Goal: Task Accomplishment & Management: Use online tool/utility

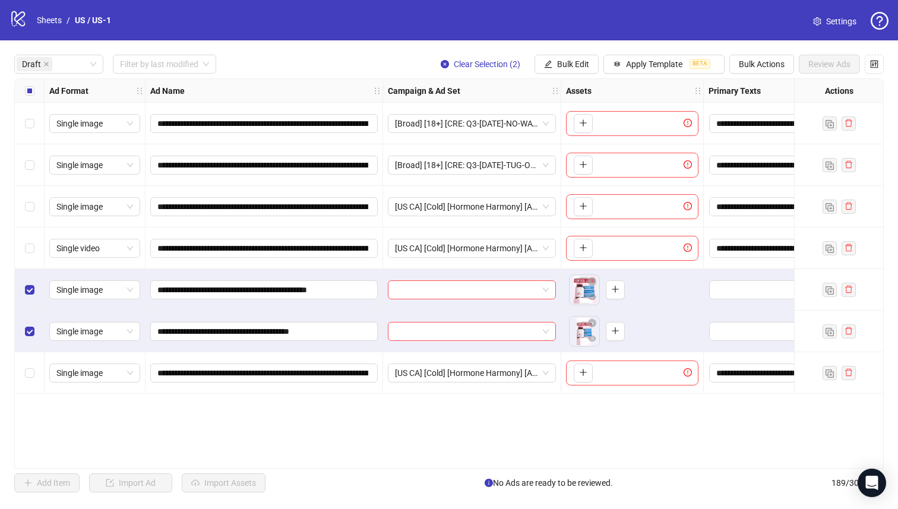
click at [43, 326] on div "Select row 6" at bounding box center [30, 332] width 30 height 42
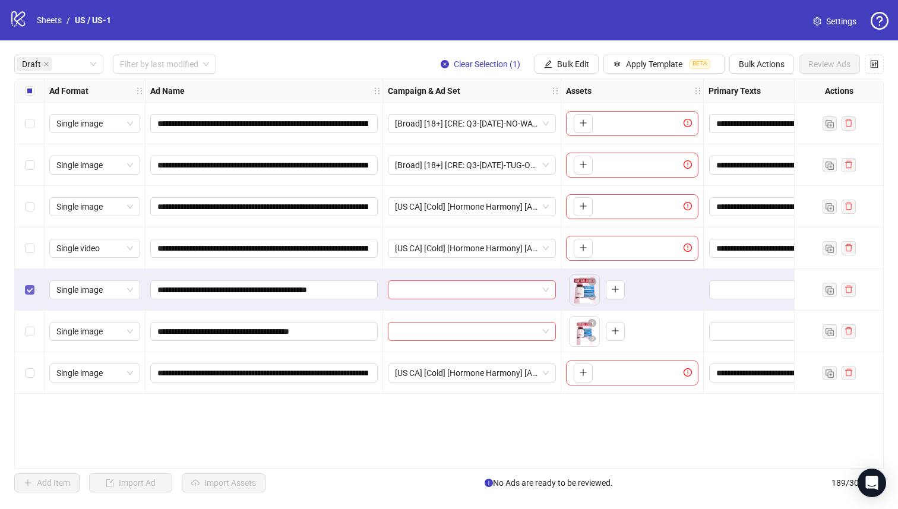
click at [30, 284] on label "Select row 5" at bounding box center [30, 289] width 10 height 13
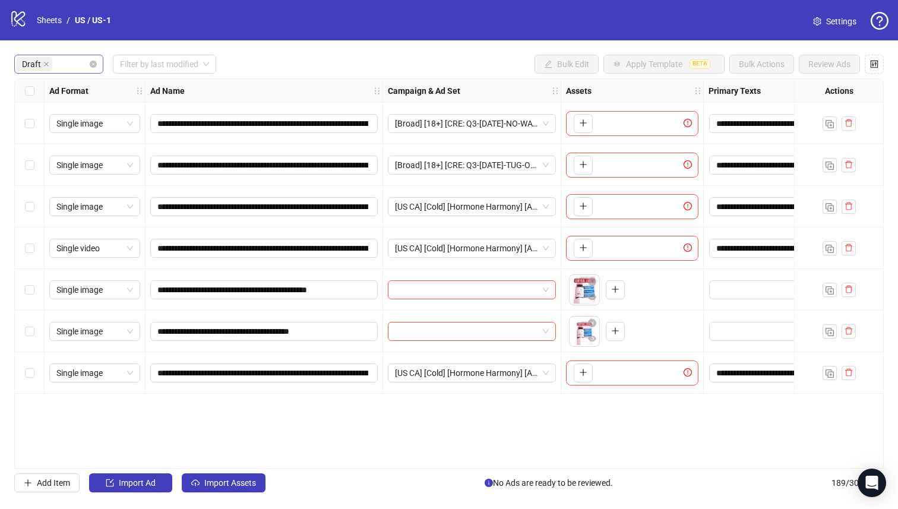
click at [56, 60] on input "search" at bounding box center [56, 64] width 2 height 14
click at [75, 106] on div "Launched" at bounding box center [59, 107] width 70 height 13
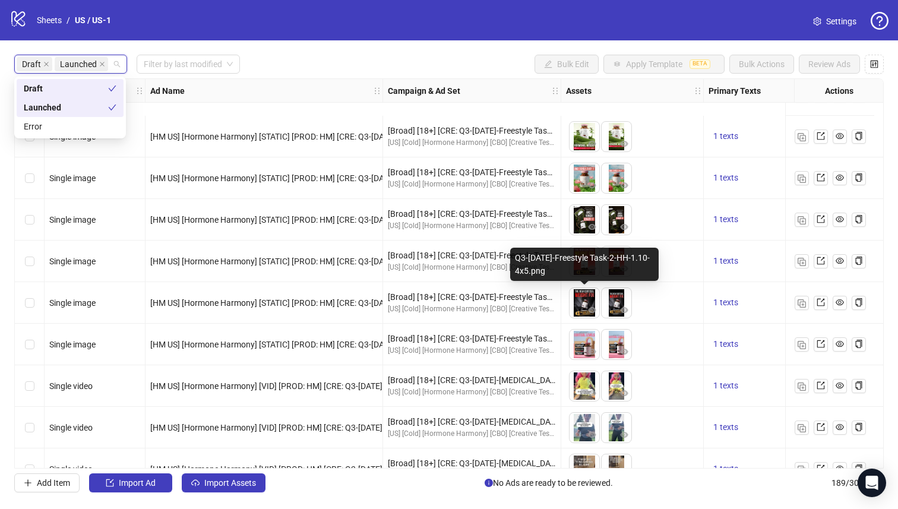
scroll to position [6017, 0]
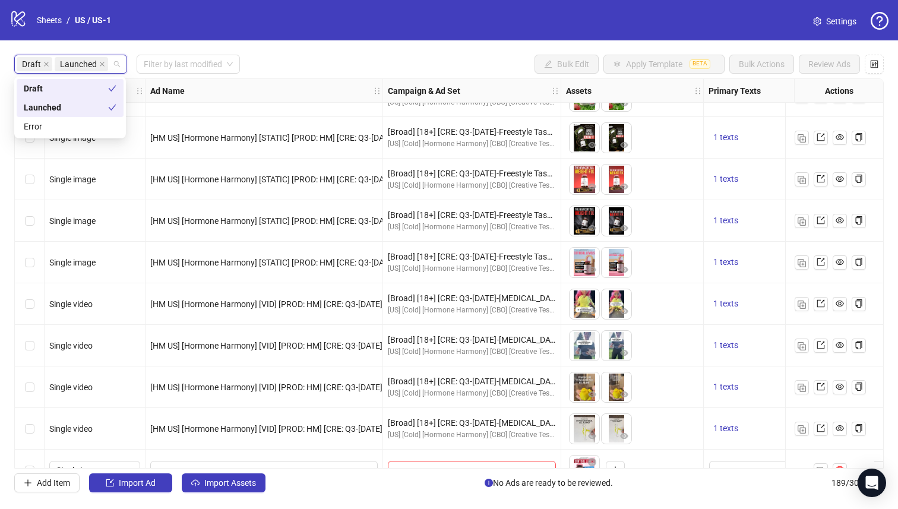
click at [18, 348] on div "Select row 151" at bounding box center [30, 346] width 30 height 42
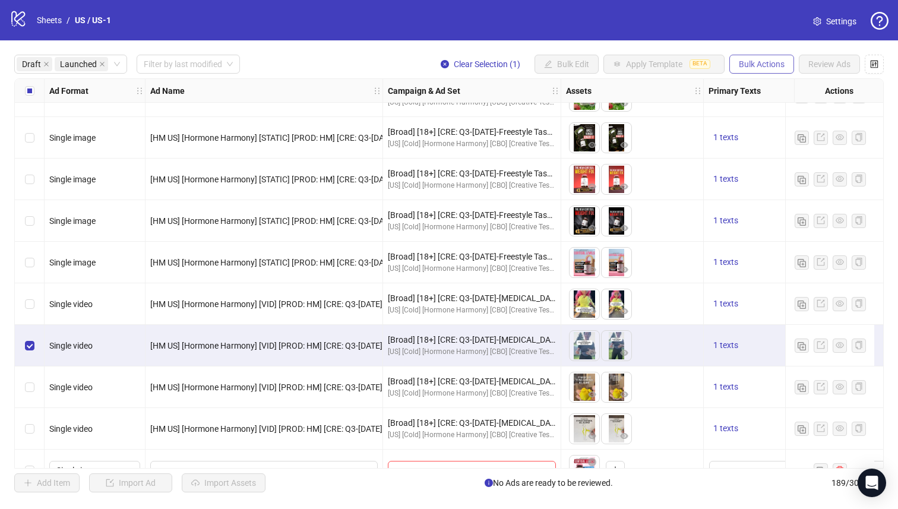
click at [764, 69] on span "Bulk Actions" at bounding box center [762, 64] width 46 height 10
click at [778, 109] on span "Duplicate" at bounding box center [778, 107] width 81 height 13
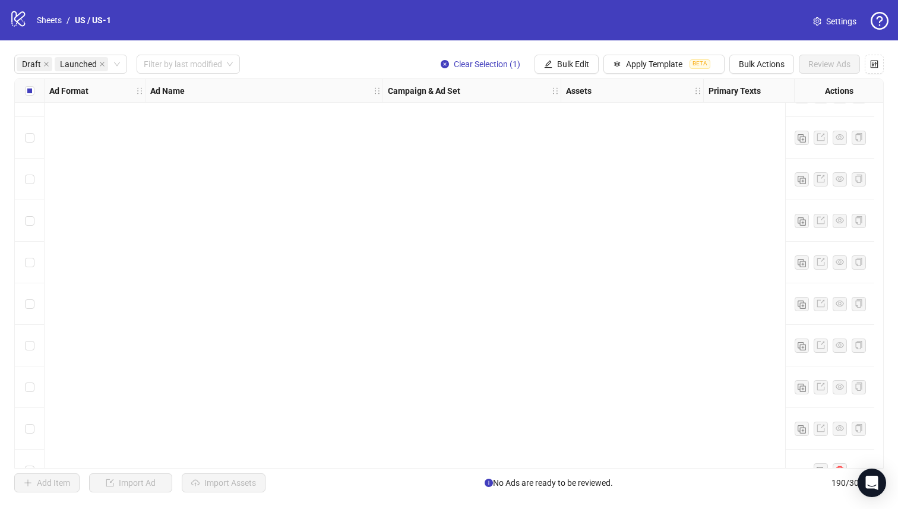
click at [102, 66] on icon "close" at bounding box center [102, 64] width 6 height 6
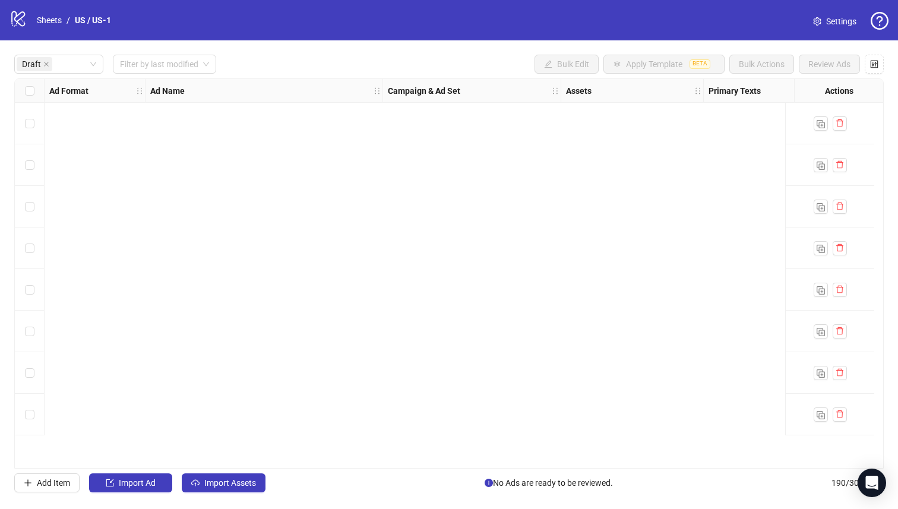
scroll to position [0, 0]
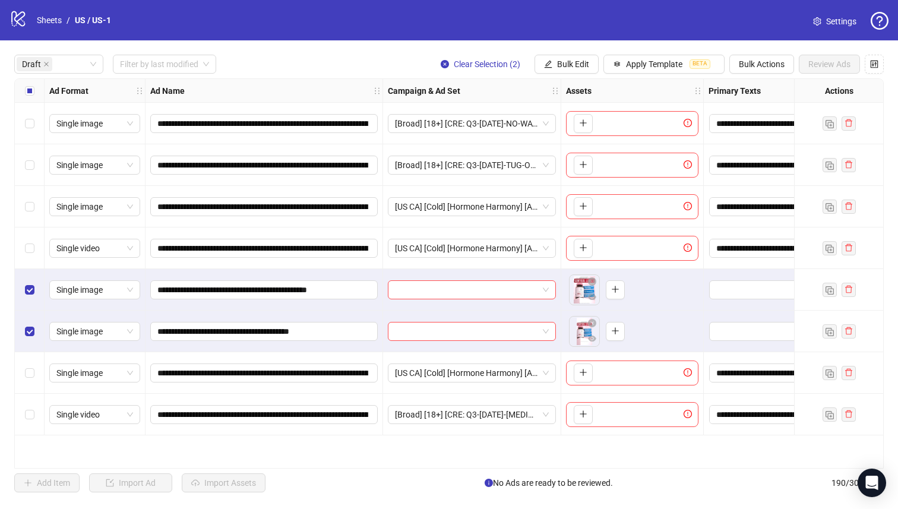
click at [18, 253] on div "Select row 4" at bounding box center [30, 249] width 30 height 42
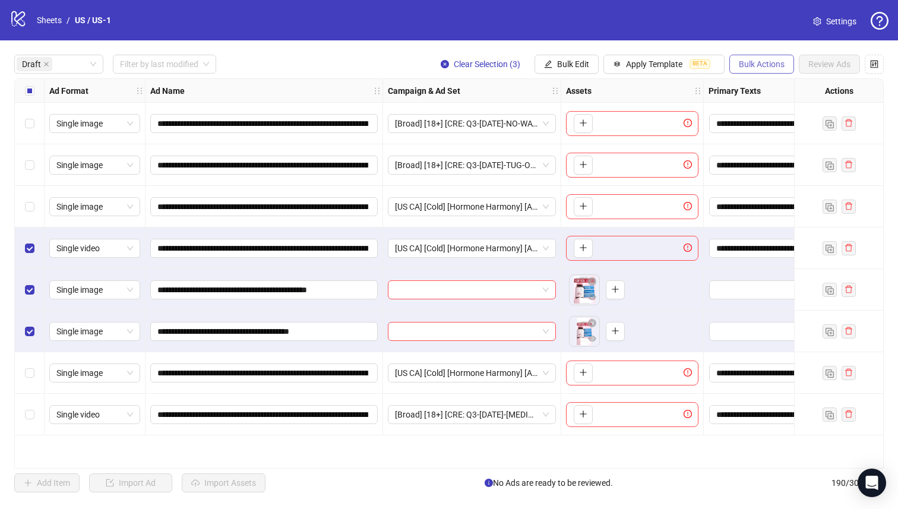
click at [775, 63] on span "Bulk Actions" at bounding box center [762, 64] width 46 height 10
click at [762, 85] on span "Delete" at bounding box center [778, 88] width 81 height 13
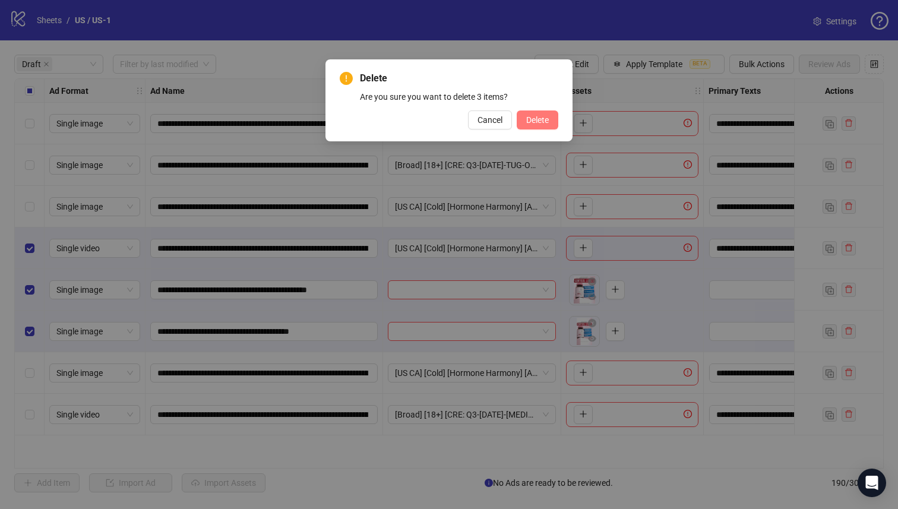
click at [529, 115] on span "Delete" at bounding box center [537, 120] width 23 height 10
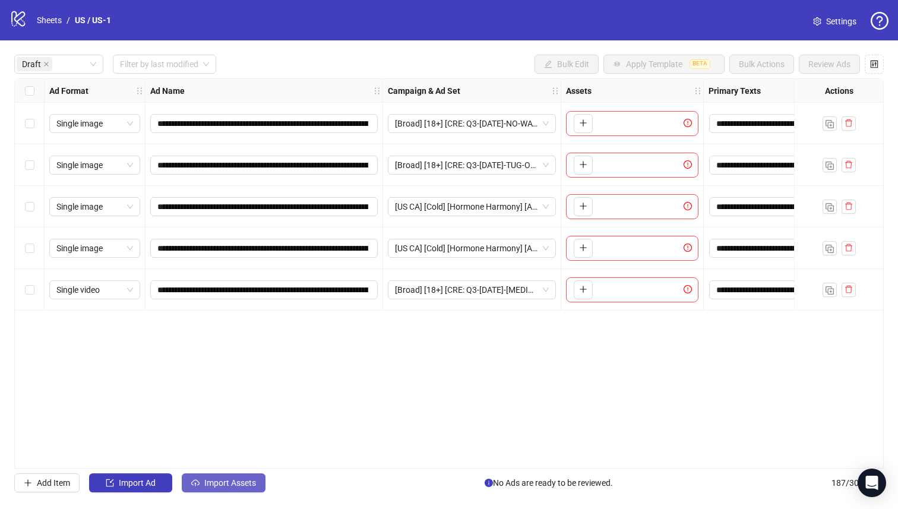
click at [206, 482] on span "Import Assets" at bounding box center [230, 483] width 52 height 10
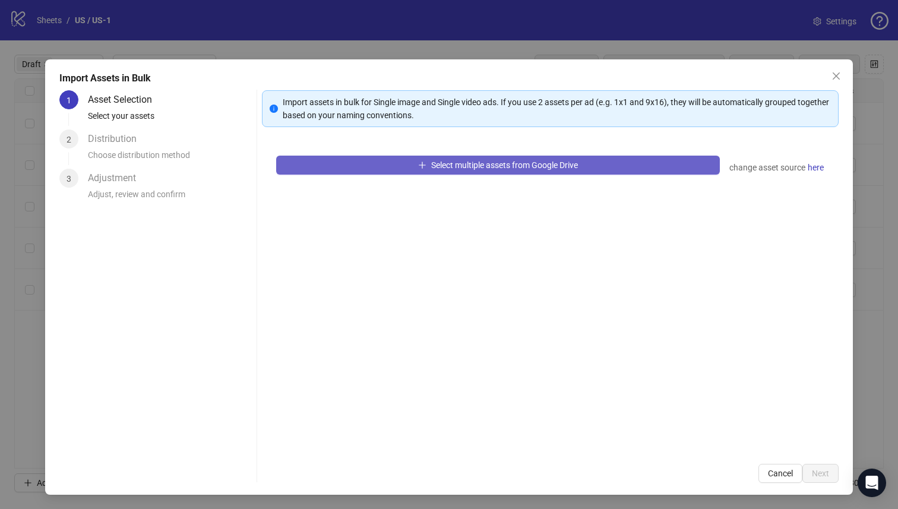
click at [430, 173] on button "Select multiple assets from Google Drive" at bounding box center [498, 165] width 444 height 19
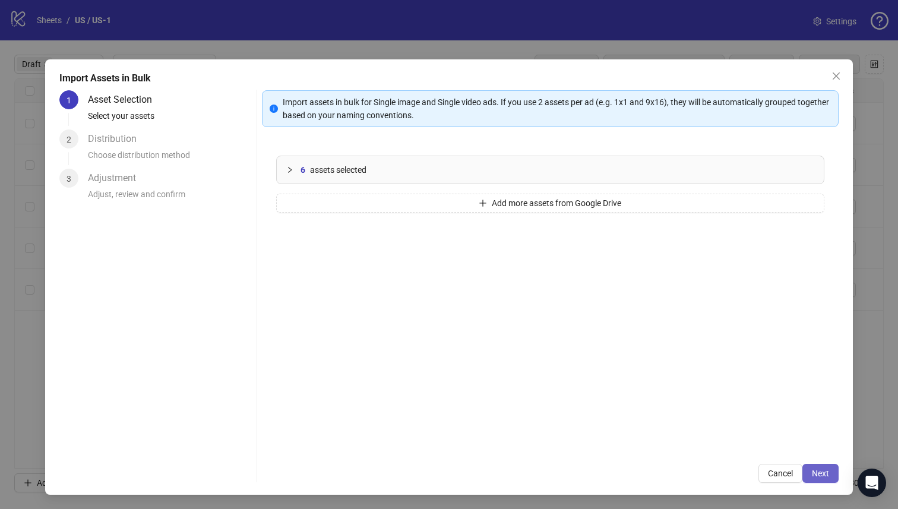
click at [812, 472] on span "Next" at bounding box center [820, 474] width 17 height 10
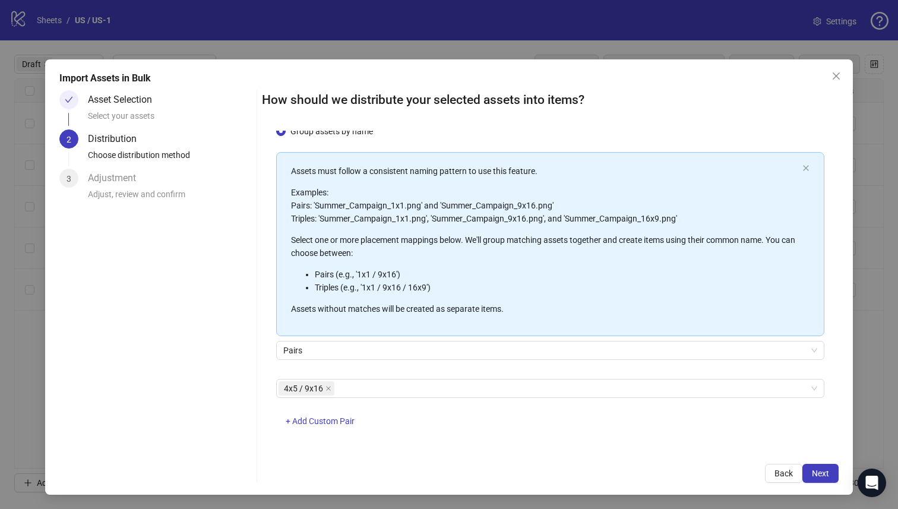
scroll to position [43, 0]
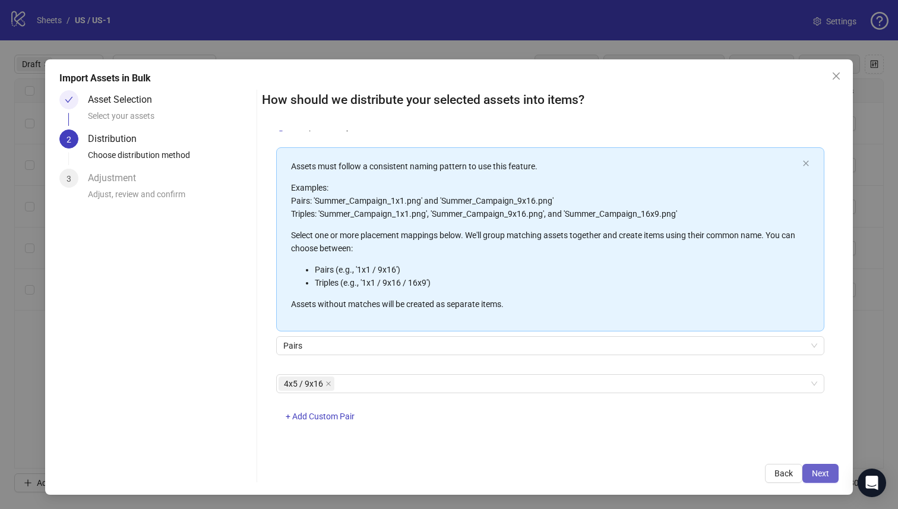
click at [816, 472] on span "Next" at bounding box center [820, 474] width 17 height 10
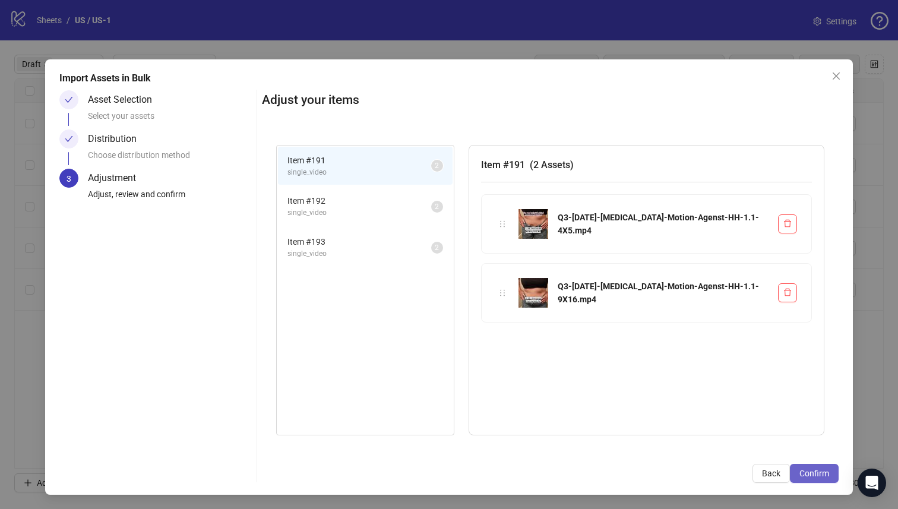
click at [816, 477] on span "Confirm" at bounding box center [815, 474] width 30 height 10
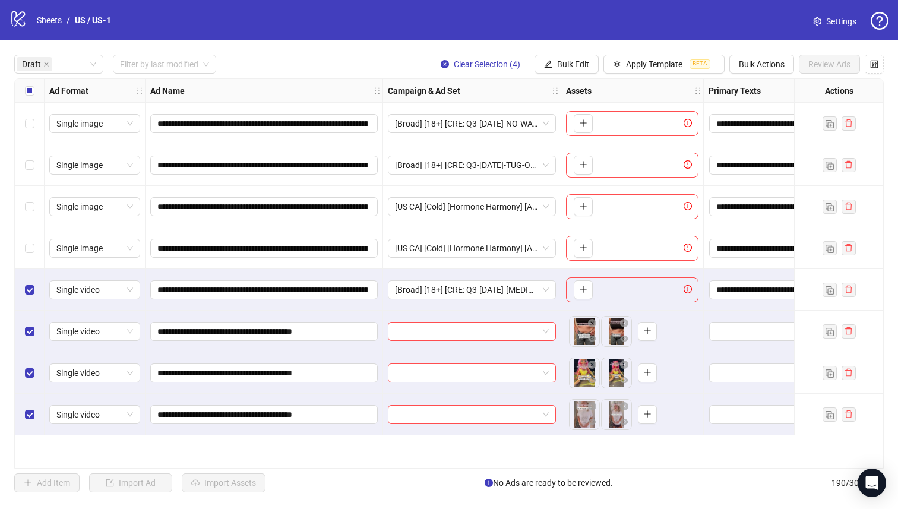
click at [560, 54] on div "**********" at bounding box center [449, 273] width 898 height 466
drag, startPoint x: 566, startPoint y: 64, endPoint x: 568, endPoint y: 72, distance: 8.7
click at [566, 64] on span "Bulk Edit" at bounding box center [573, 64] width 32 height 10
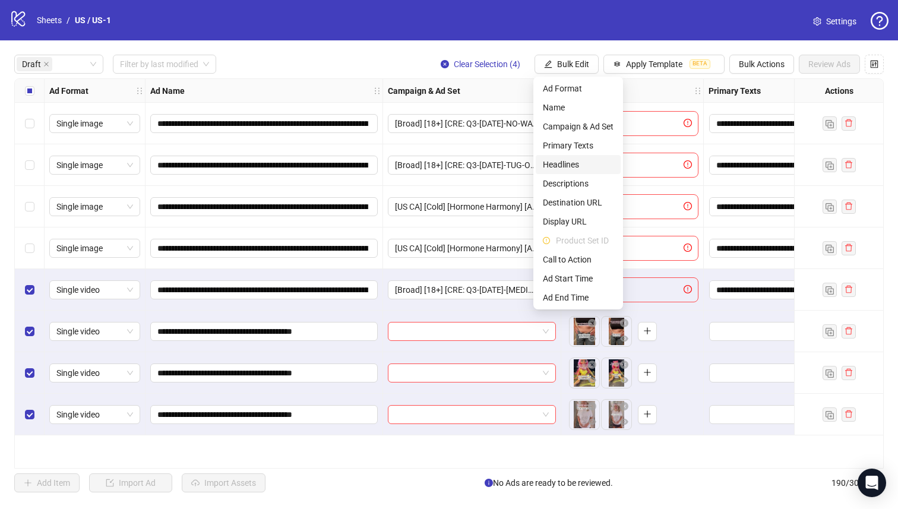
click at [584, 171] on span "Headlines" at bounding box center [578, 164] width 71 height 13
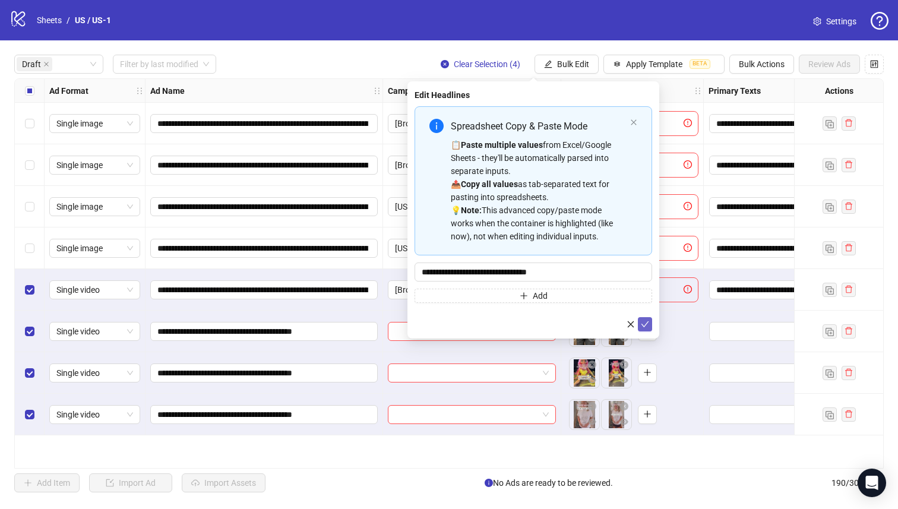
click at [645, 326] on icon "check" at bounding box center [646, 324] width 8 height 6
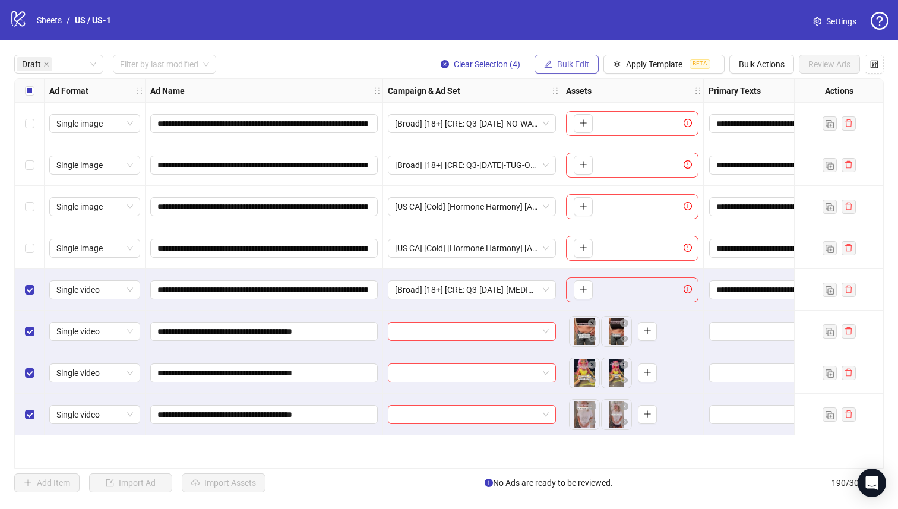
click at [585, 61] on span "Bulk Edit" at bounding box center [573, 64] width 32 height 10
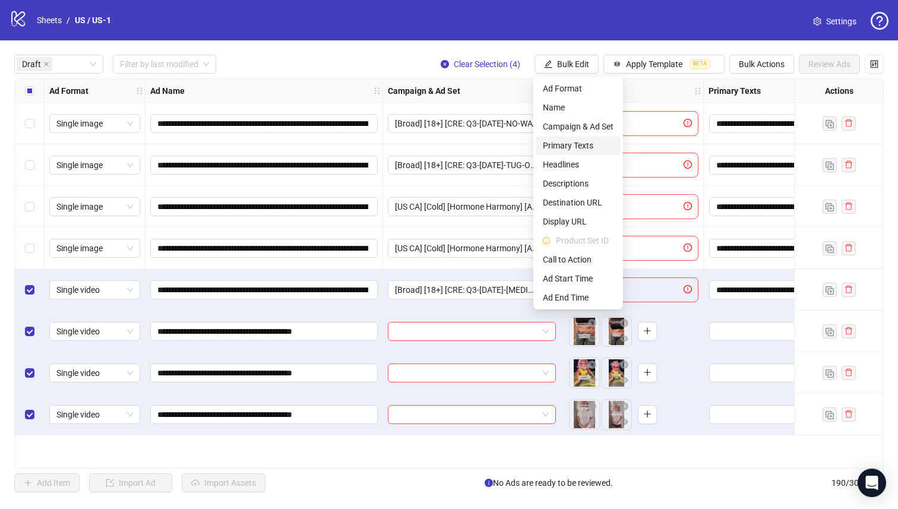
click at [588, 139] on span "Primary Texts" at bounding box center [578, 145] width 71 height 13
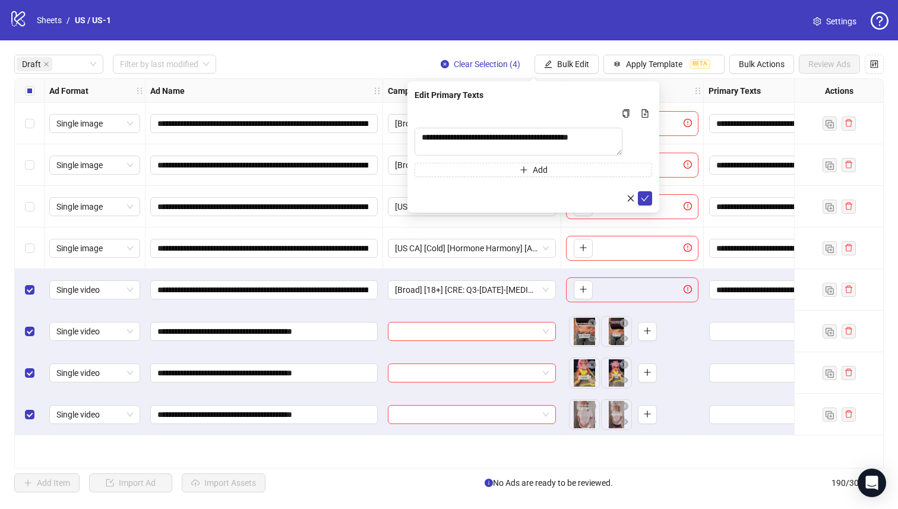
drag, startPoint x: 648, startPoint y: 197, endPoint x: 645, endPoint y: 191, distance: 7.0
click at [648, 197] on button "submit" at bounding box center [645, 198] width 14 height 14
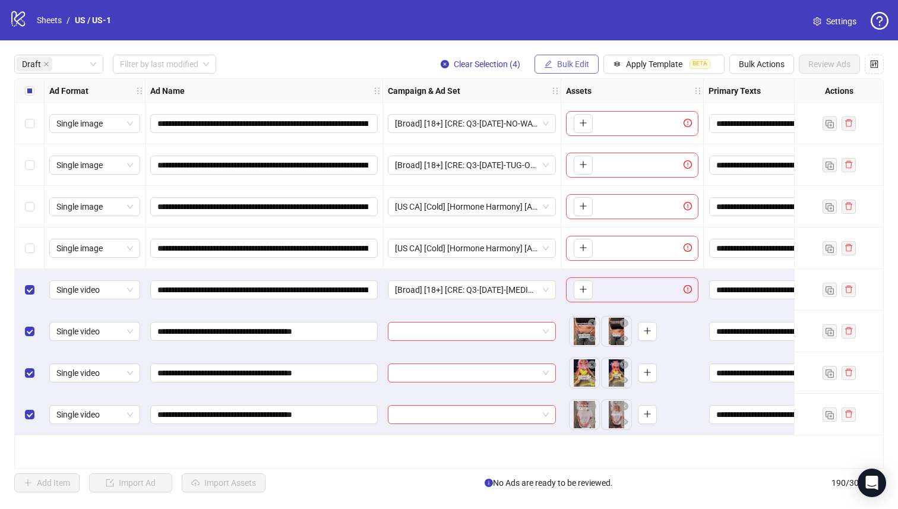
click at [569, 66] on span "Bulk Edit" at bounding box center [573, 64] width 32 height 10
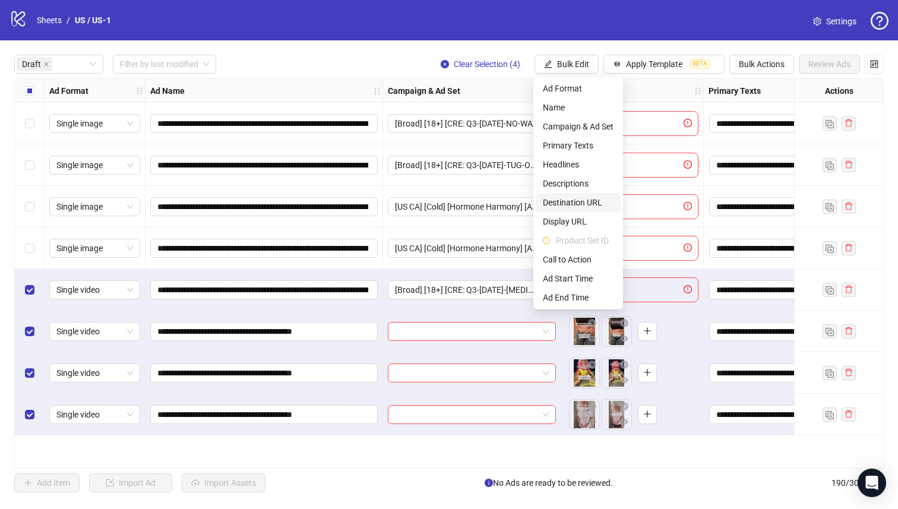
click at [586, 203] on span "Destination URL" at bounding box center [578, 202] width 71 height 13
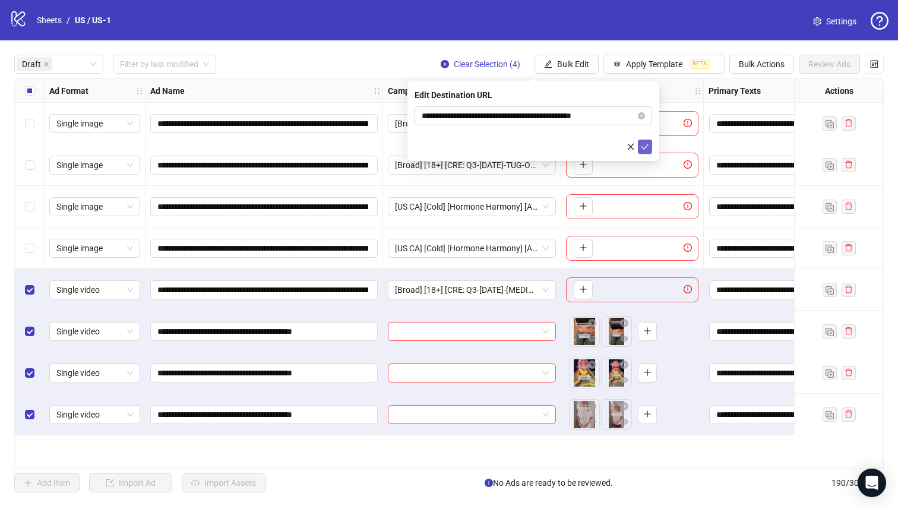
click at [645, 146] on icon "check" at bounding box center [645, 147] width 8 height 8
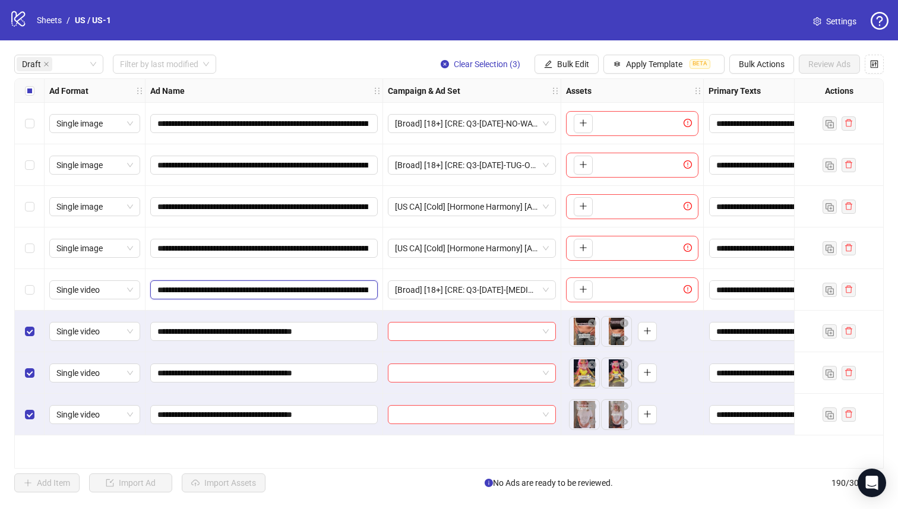
click at [242, 291] on input "**********" at bounding box center [262, 289] width 211 height 13
drag, startPoint x: 244, startPoint y: 292, endPoint x: 236, endPoint y: 295, distance: 8.7
click at [227, 292] on input "**********" at bounding box center [262, 289] width 211 height 13
click at [263, 294] on input "**********" at bounding box center [262, 289] width 211 height 13
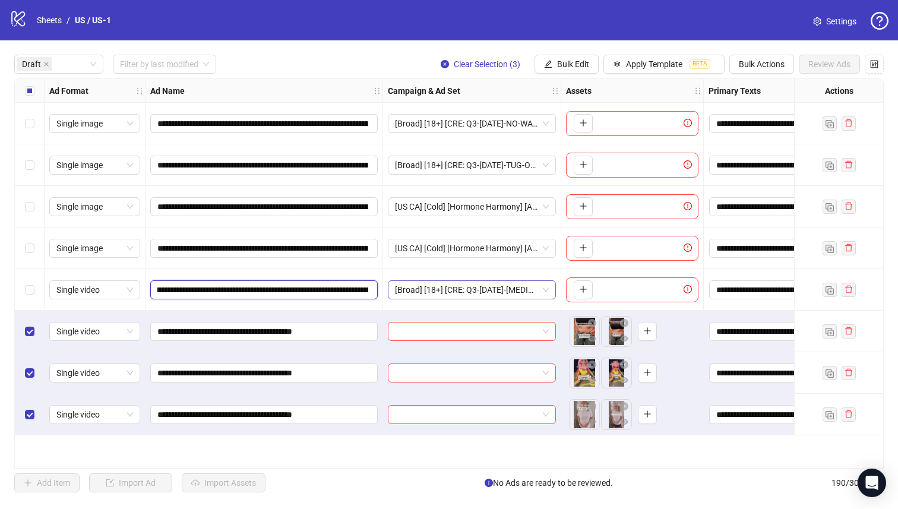
scroll to position [0, 560]
drag, startPoint x: 273, startPoint y: 291, endPoint x: 462, endPoint y: 272, distance: 189.3
click at [471, 79] on div "**********" at bounding box center [731, 79] width 1432 height 0
click at [557, 68] on span "Bulk Edit" at bounding box center [573, 64] width 32 height 10
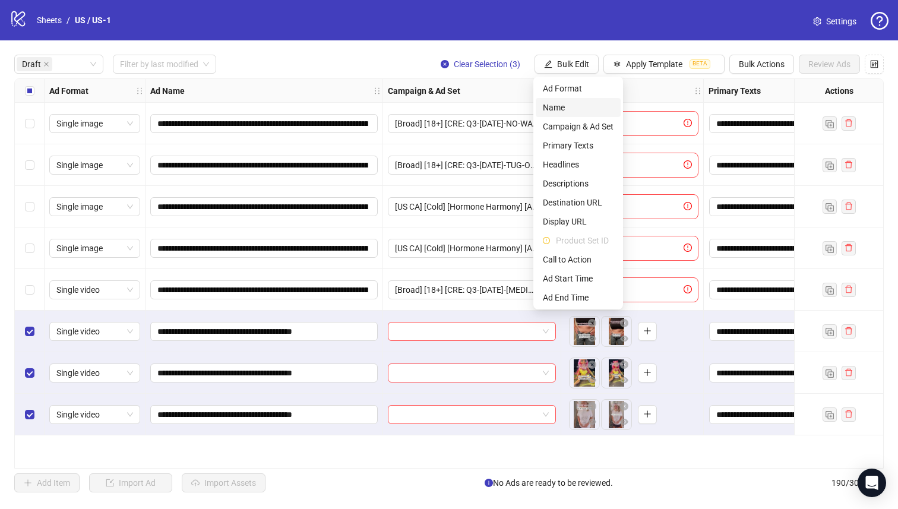
click at [556, 109] on span "Name" at bounding box center [578, 107] width 71 height 13
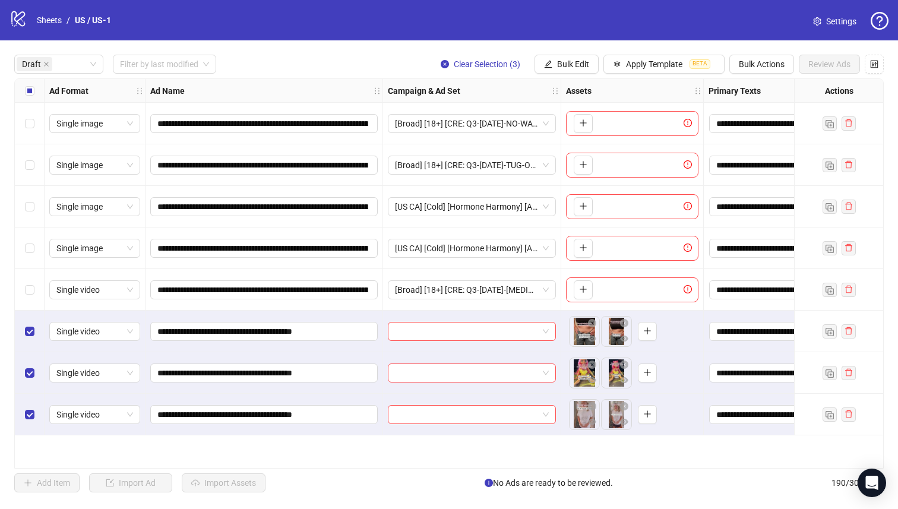
click at [534, 78] on span "Replace" at bounding box center [534, 78] width 0 height 0
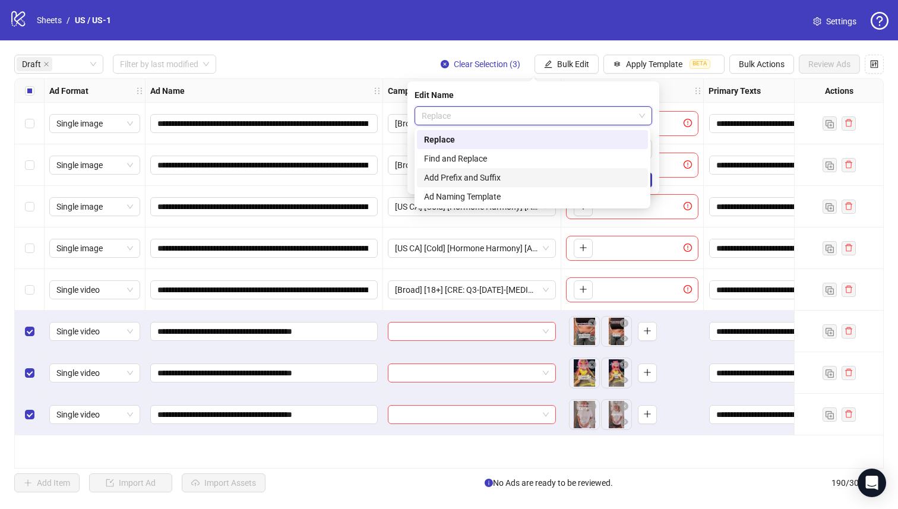
click at [522, 178] on div "Add Prefix and Suffix" at bounding box center [532, 177] width 217 height 13
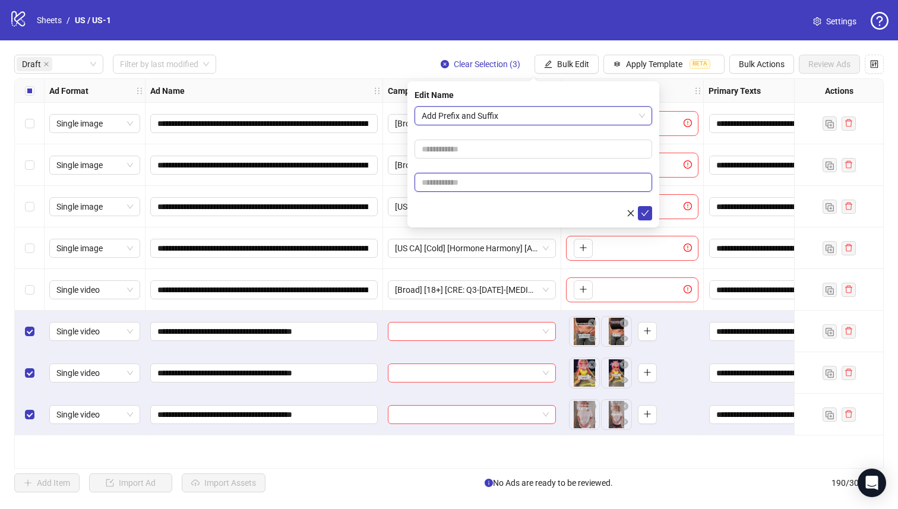
click at [492, 188] on input "text" at bounding box center [534, 182] width 238 height 19
paste input "**********"
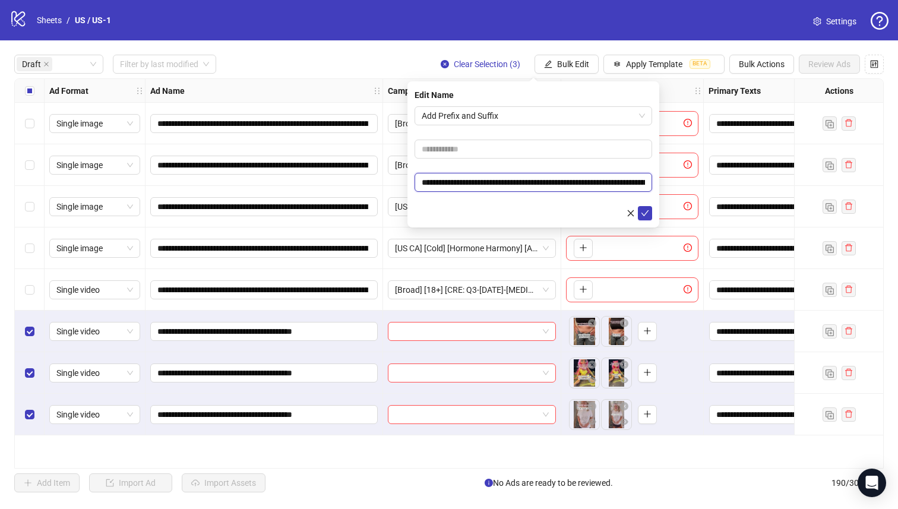
scroll to position [0, 79]
type input "**********"
click at [550, 167] on form "**********" at bounding box center [534, 163] width 238 height 114
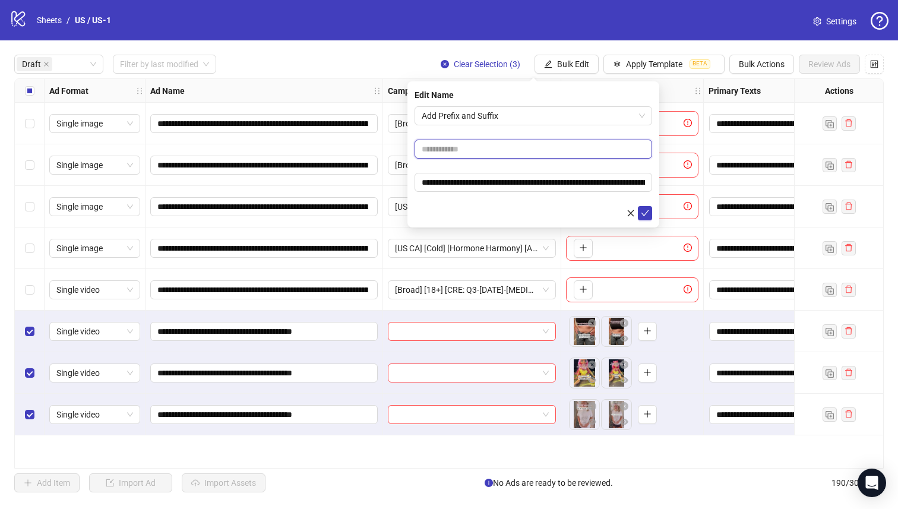
click at [542, 147] on input "text" at bounding box center [534, 149] width 238 height 19
drag, startPoint x: 438, startPoint y: 150, endPoint x: 685, endPoint y: 177, distance: 248.0
click at [685, 177] on body "**********" at bounding box center [449, 254] width 898 height 509
drag, startPoint x: 559, startPoint y: 152, endPoint x: 534, endPoint y: 149, distance: 25.2
click at [534, 149] on input "**********" at bounding box center [534, 149] width 238 height 19
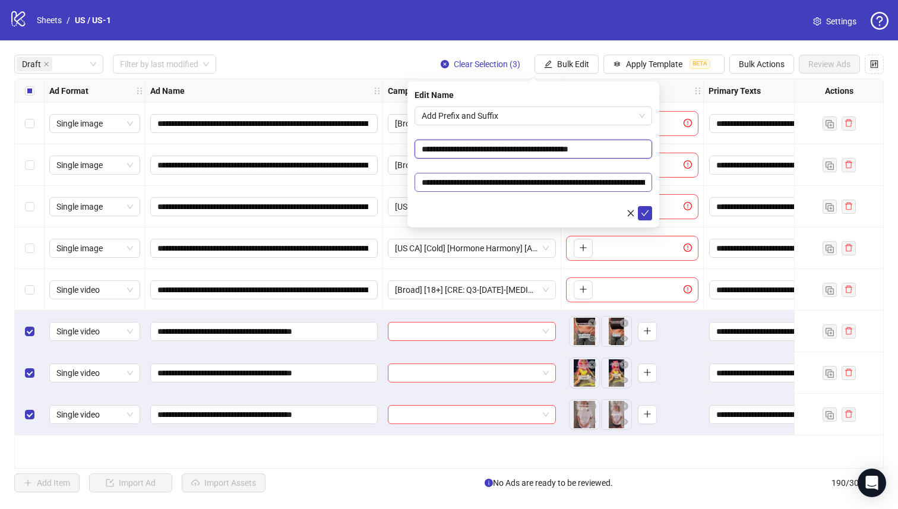
type input "**********"
click at [579, 186] on input "**********" at bounding box center [534, 182] width 238 height 19
click at [646, 211] on icon "check" at bounding box center [645, 213] width 8 height 8
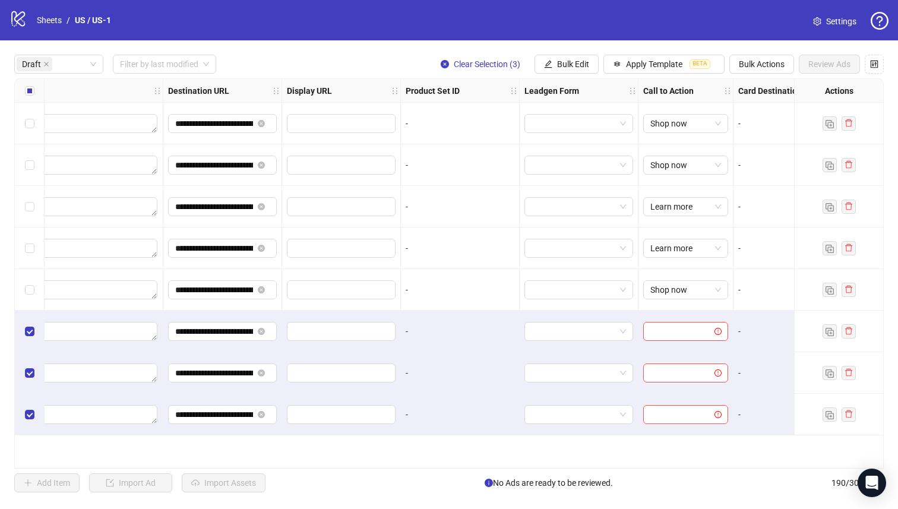
scroll to position [0, 1371]
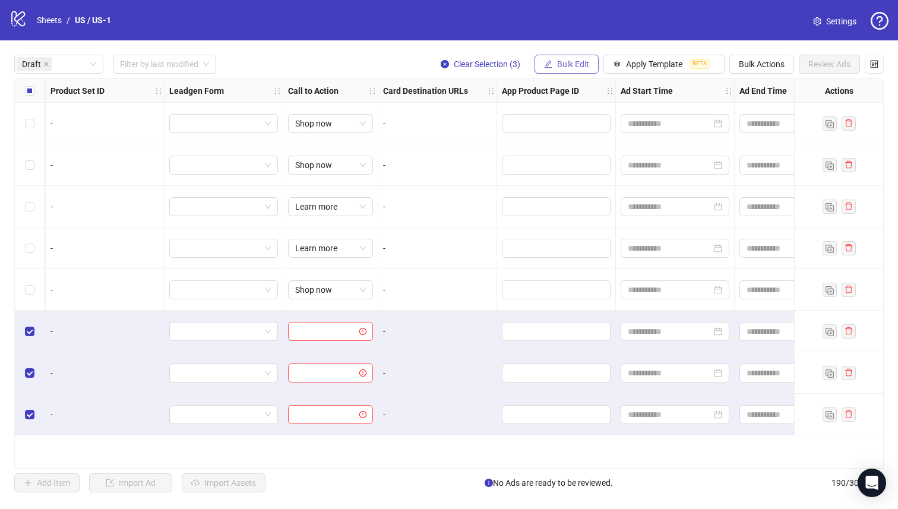
click at [573, 62] on span "Bulk Edit" at bounding box center [573, 64] width 32 height 10
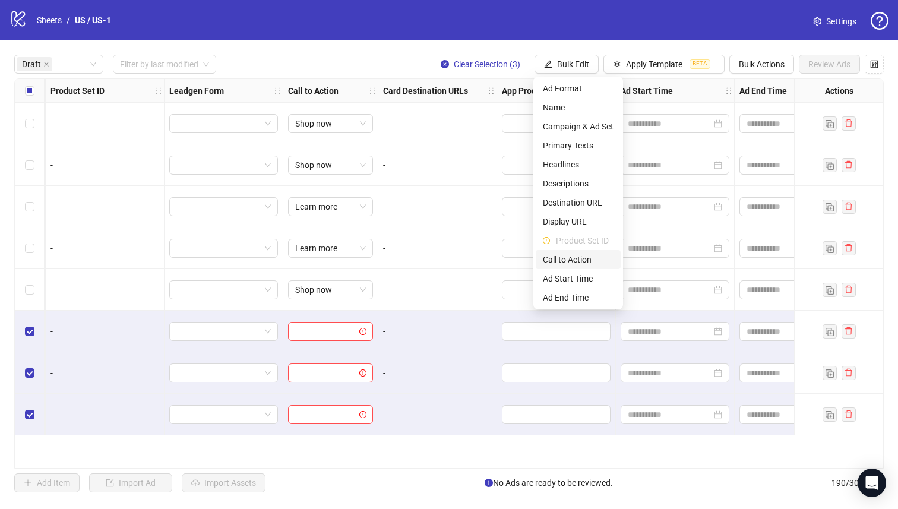
click at [591, 254] on span "Call to Action" at bounding box center [578, 259] width 71 height 13
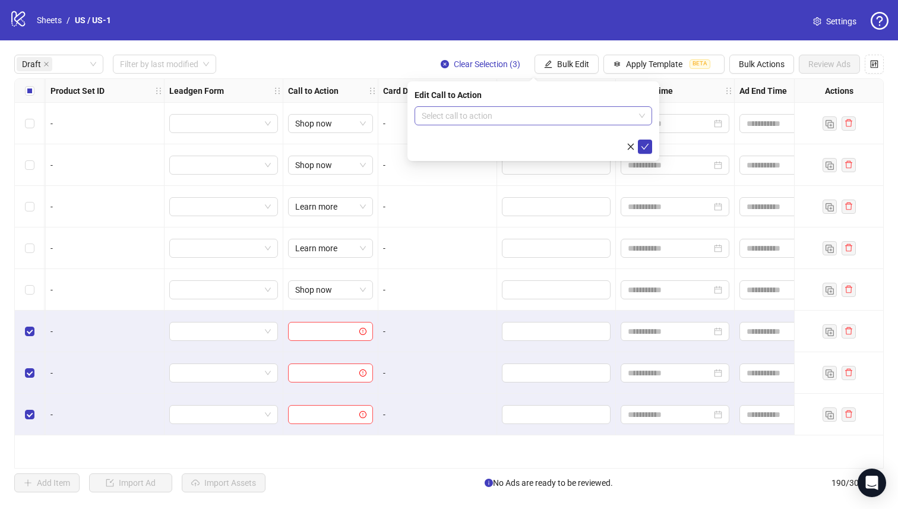
click at [558, 107] on input "search" at bounding box center [528, 116] width 213 height 18
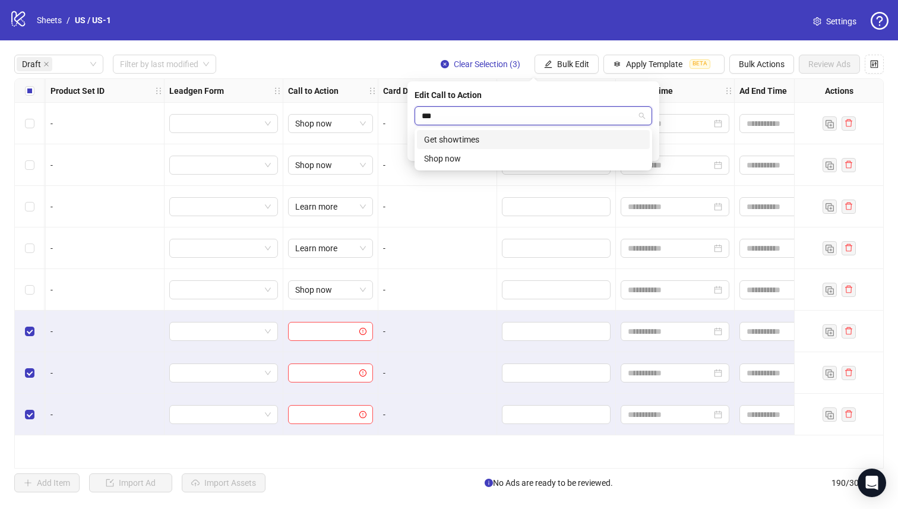
type input "****"
click at [561, 143] on div "Shop now" at bounding box center [533, 139] width 219 height 13
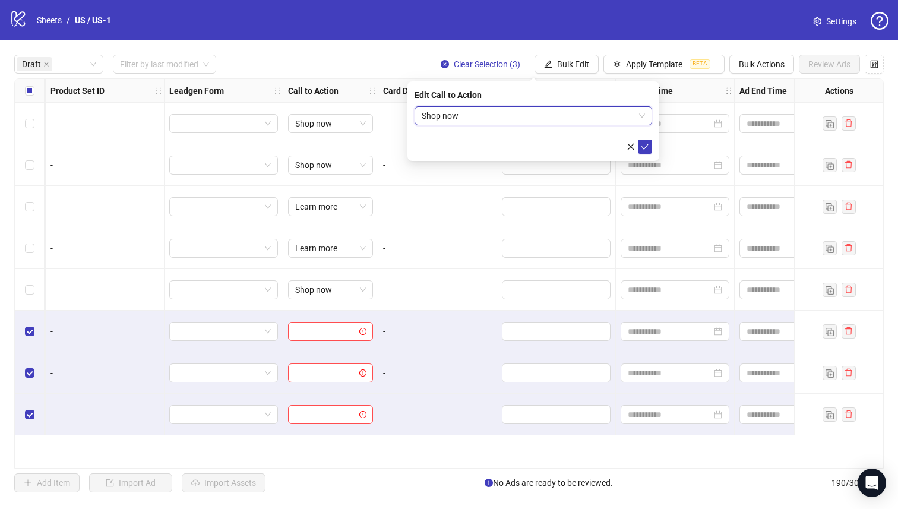
click at [537, 122] on span "Shop now" at bounding box center [533, 116] width 223 height 18
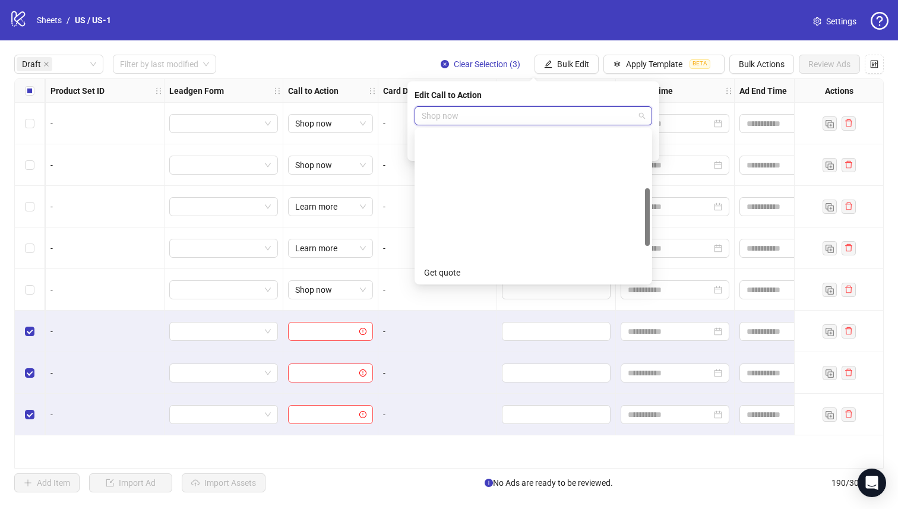
scroll to position [152, 0]
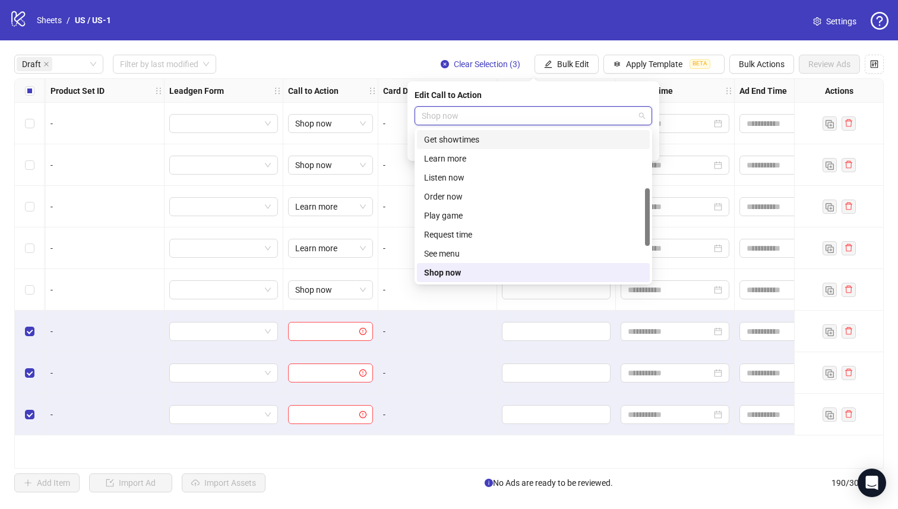
click at [607, 94] on div "Edit Call to Action" at bounding box center [534, 95] width 238 height 13
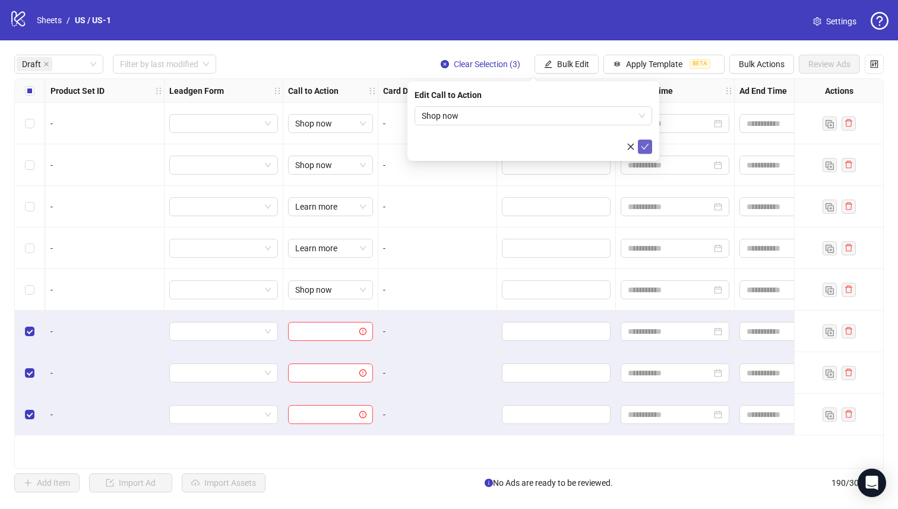
click at [648, 144] on icon "check" at bounding box center [646, 147] width 8 height 6
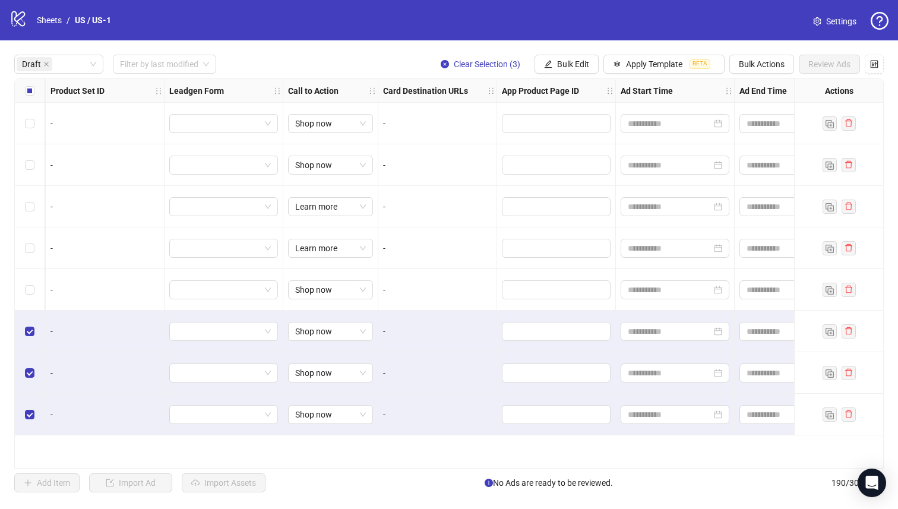
drag, startPoint x: 671, startPoint y: 468, endPoint x: 548, endPoint y: 476, distance: 122.6
click at [548, 476] on div "**********" at bounding box center [449, 273] width 898 height 466
click at [599, 469] on div "**********" at bounding box center [449, 273] width 898 height 466
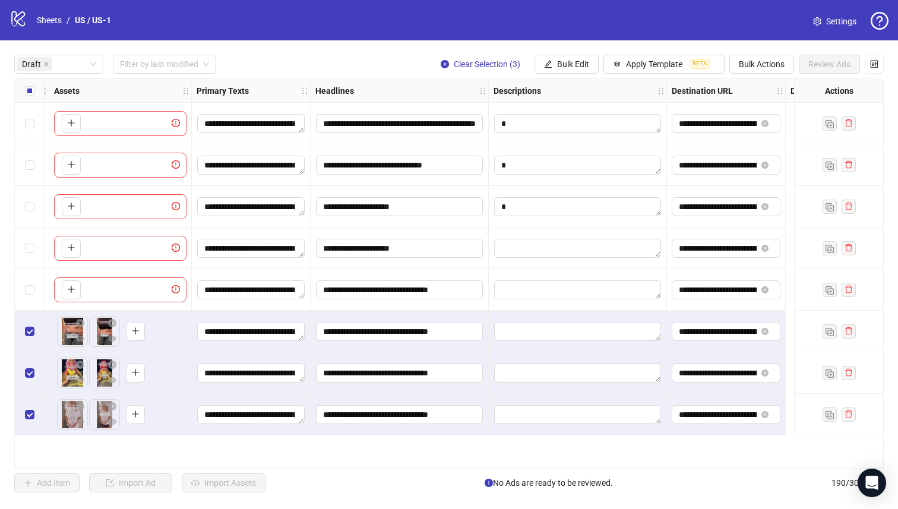
scroll to position [0, 0]
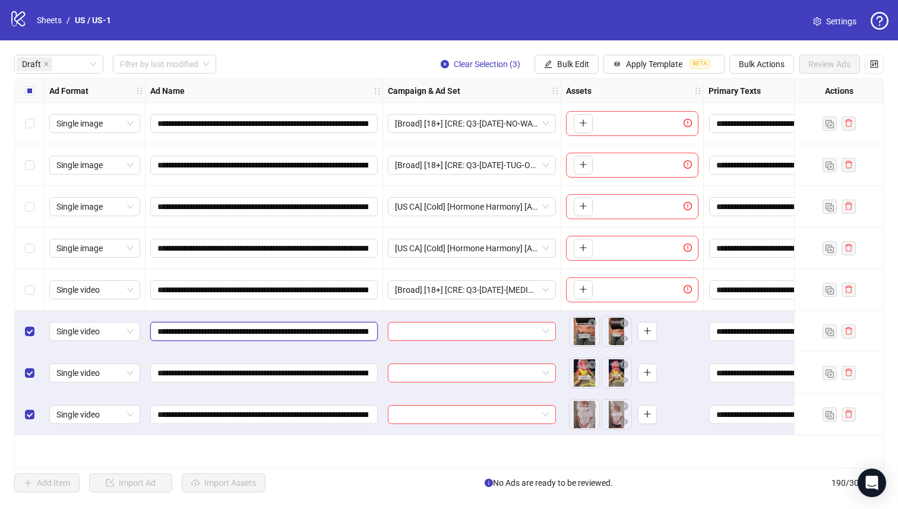
click at [355, 330] on input "**********" at bounding box center [262, 331] width 211 height 13
click at [589, 68] on button "Bulk Edit" at bounding box center [567, 64] width 64 height 19
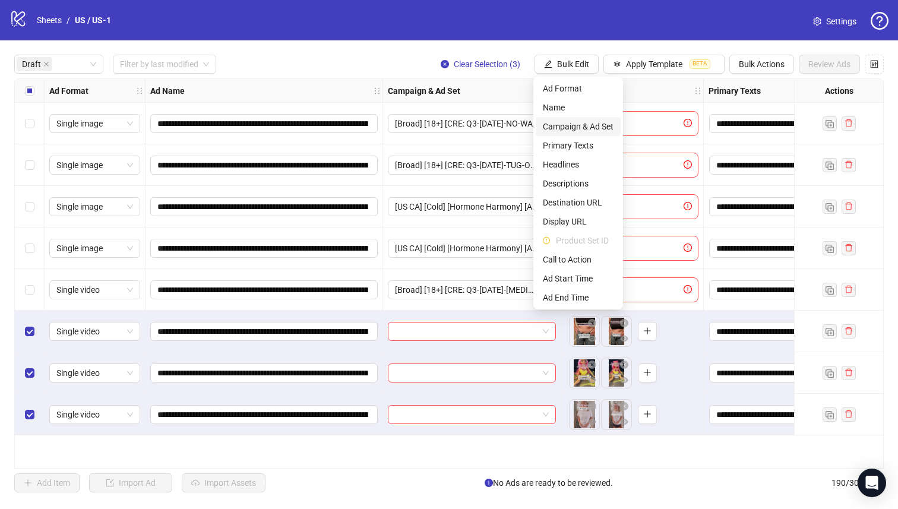
click at [618, 123] on li "Campaign & Ad Set" at bounding box center [578, 126] width 85 height 19
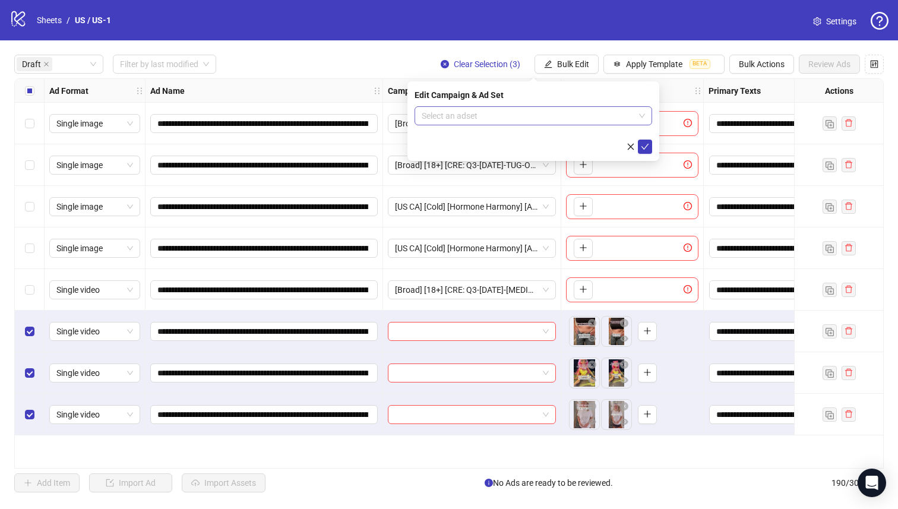
click at [556, 111] on input "search" at bounding box center [528, 116] width 213 height 18
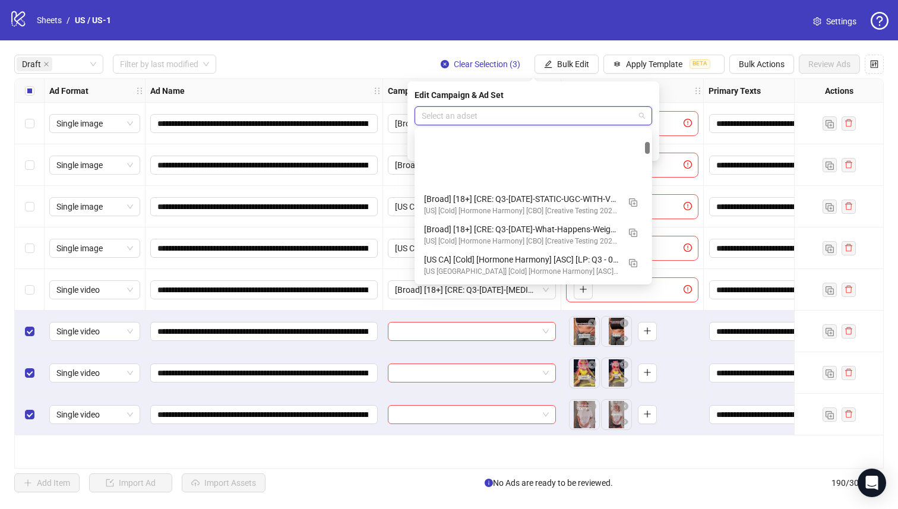
scroll to position [1153, 0]
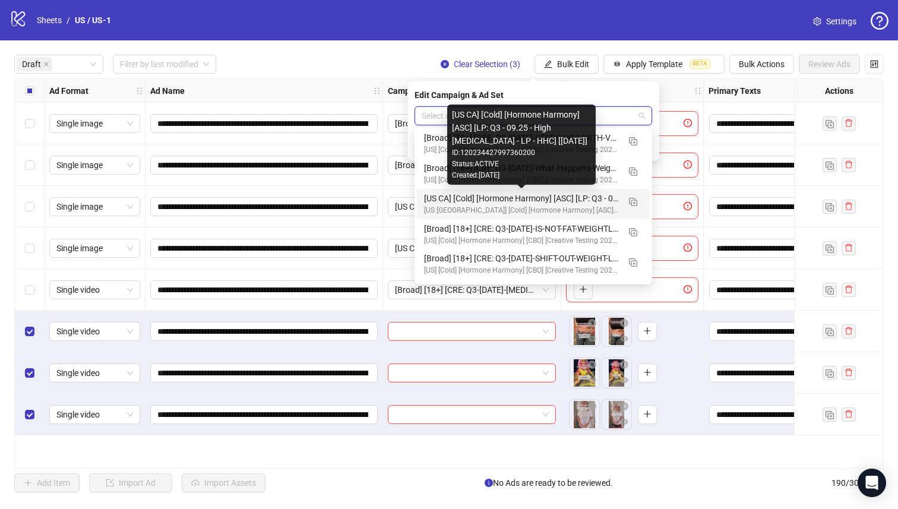
click at [603, 193] on div "[US CA] [Cold] [Hormone Harmony] [ASC] [LP: Q3 - 09.25 - High [MEDICAL_DATA] - …" at bounding box center [521, 198] width 195 height 13
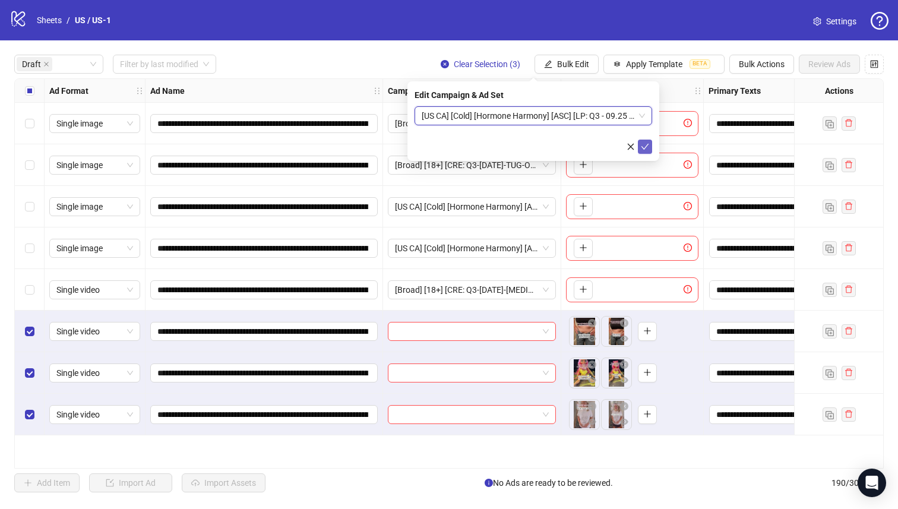
click at [643, 149] on icon "check" at bounding box center [645, 147] width 8 height 8
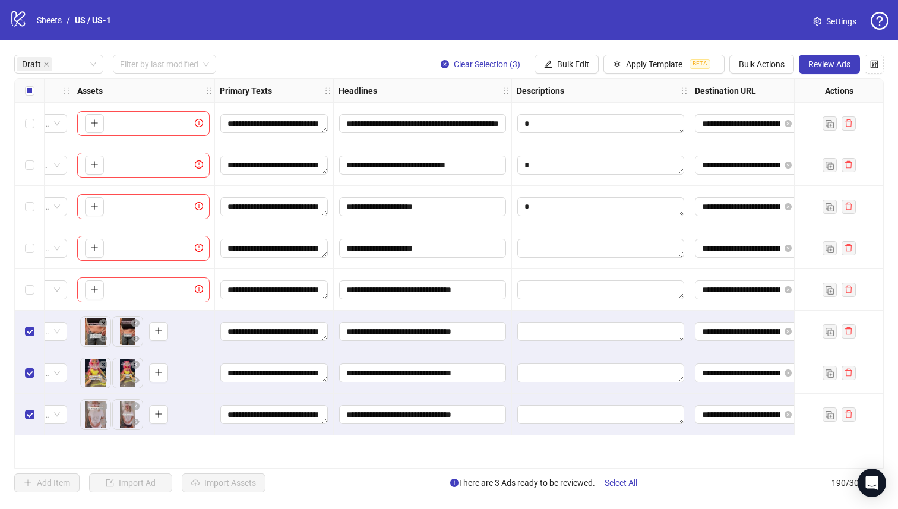
scroll to position [0, 0]
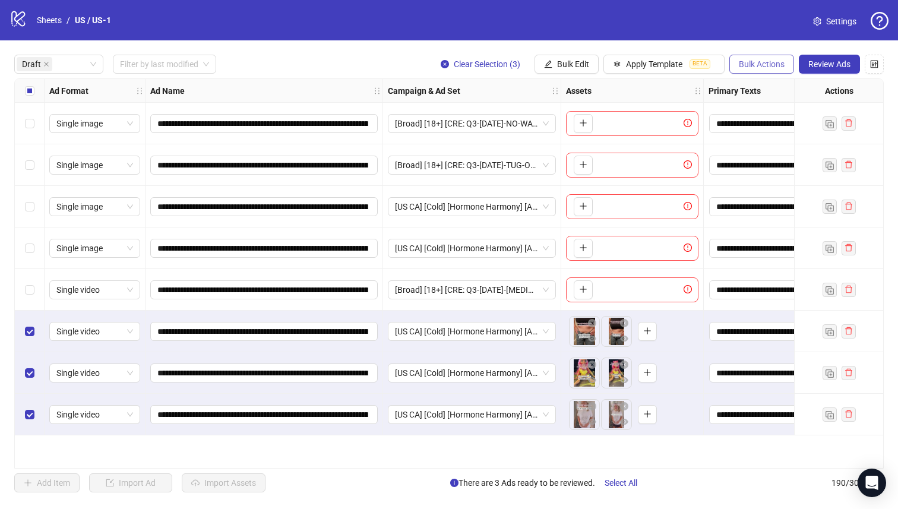
click at [759, 64] on span "Bulk Actions" at bounding box center [762, 64] width 46 height 10
click at [778, 124] on span "Duplicate with assets" at bounding box center [778, 126] width 81 height 13
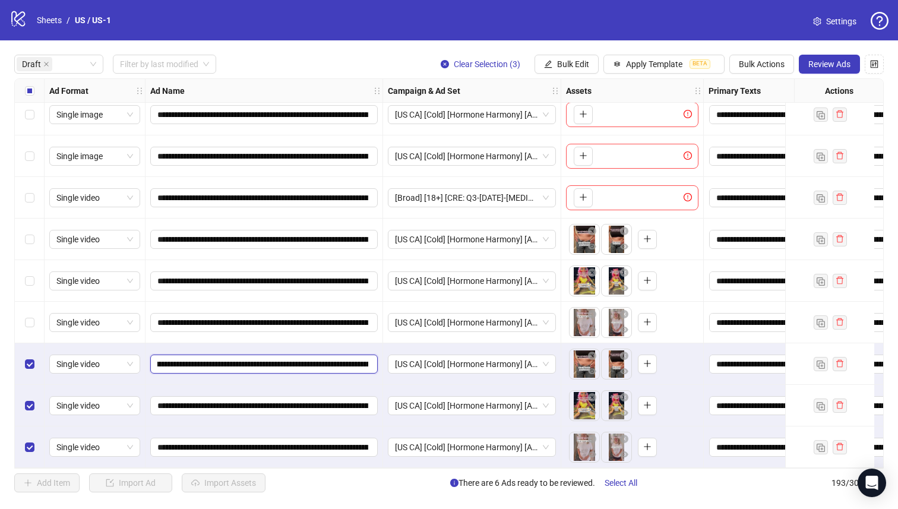
scroll to position [0, 280]
drag, startPoint x: 353, startPoint y: 361, endPoint x: 233, endPoint y: 361, distance: 120.0
click at [233, 361] on input "**********" at bounding box center [262, 364] width 211 height 13
click at [574, 60] on span "Bulk Edit" at bounding box center [573, 64] width 32 height 10
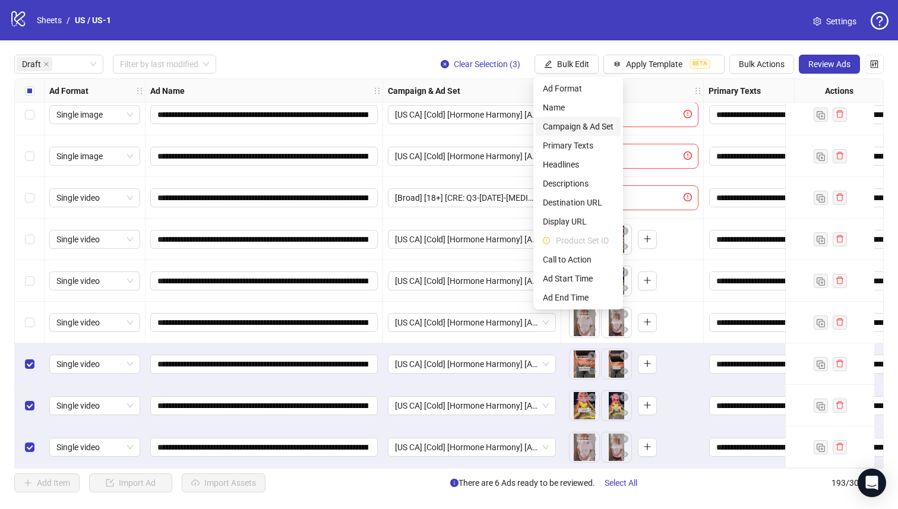
click at [602, 122] on span "Campaign & Ad Set" at bounding box center [578, 126] width 71 height 13
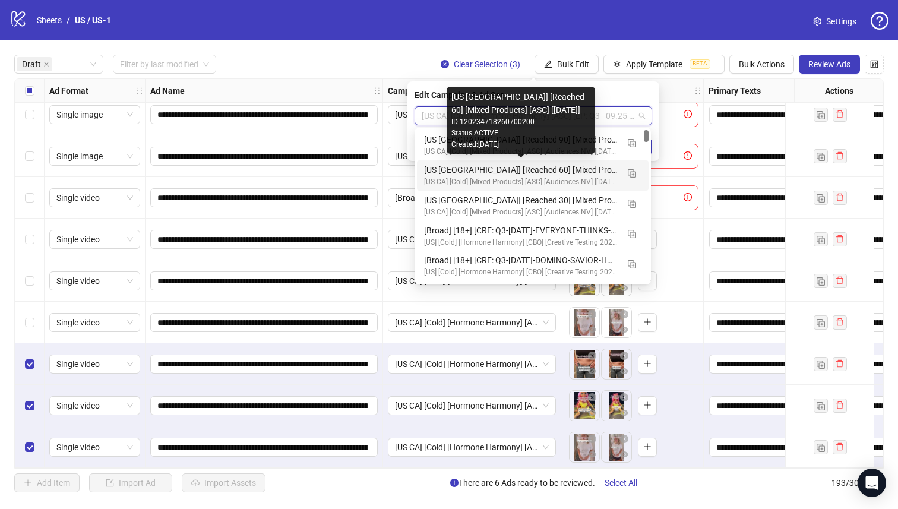
scroll to position [21, 0]
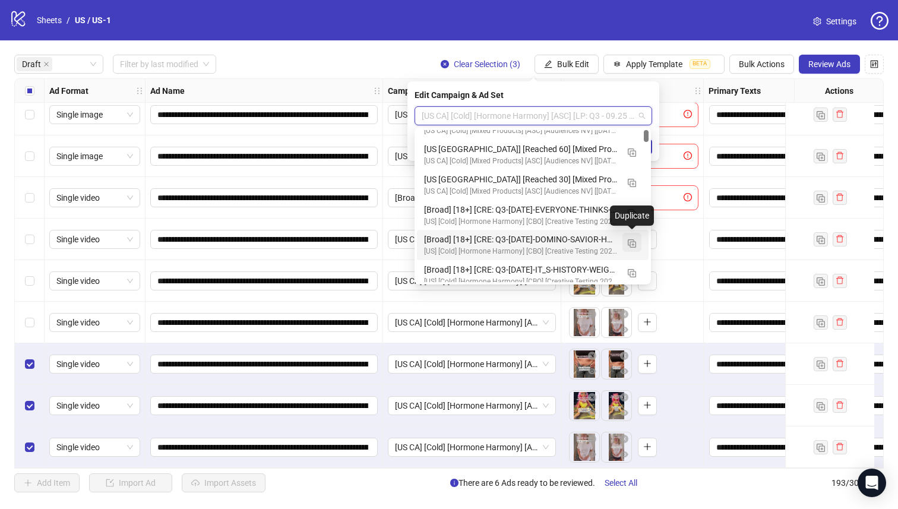
click at [633, 246] on img "button" at bounding box center [632, 243] width 8 height 8
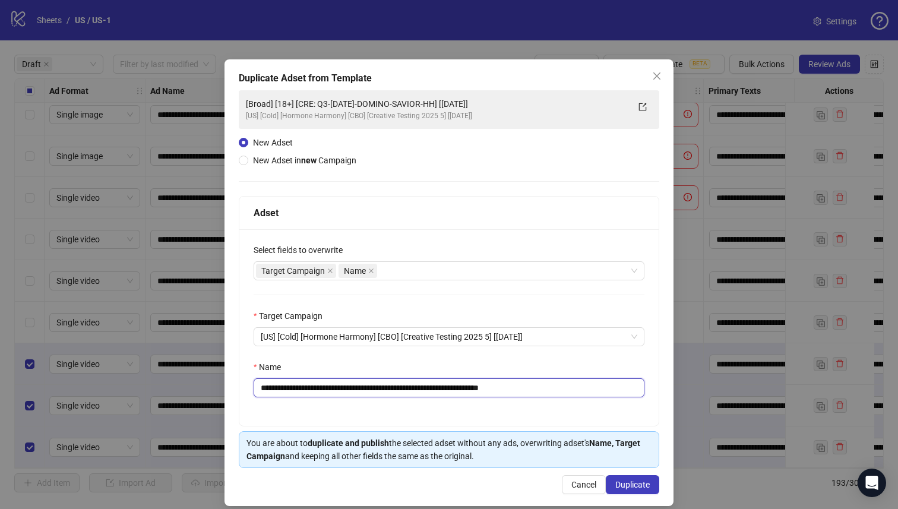
drag, startPoint x: 468, startPoint y: 389, endPoint x: 328, endPoint y: 390, distance: 140.2
click at [327, 390] on input "**********" at bounding box center [449, 387] width 391 height 19
paste input "********"
drag, startPoint x: 329, startPoint y: 389, endPoint x: 339, endPoint y: 409, distance: 22.3
click at [329, 390] on input "**********" at bounding box center [449, 387] width 391 height 19
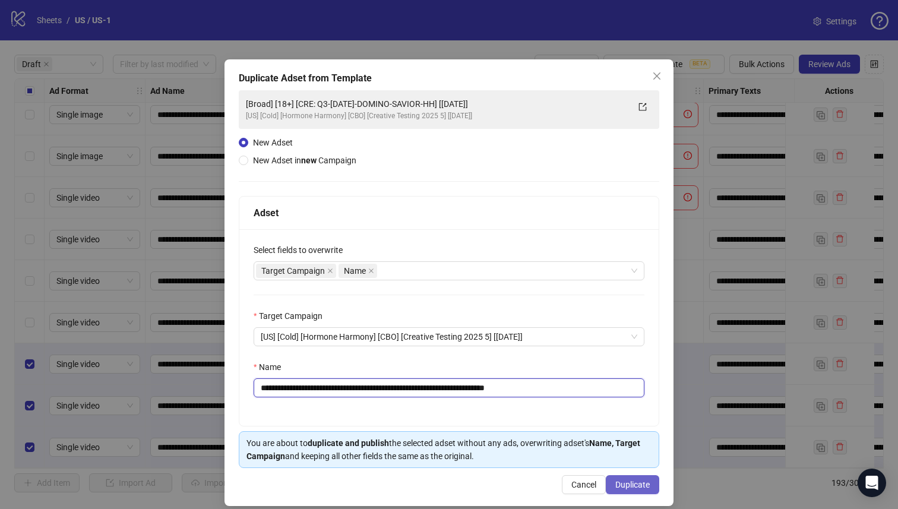
type input "**********"
click at [628, 491] on button "Duplicate" at bounding box center [632, 484] width 53 height 19
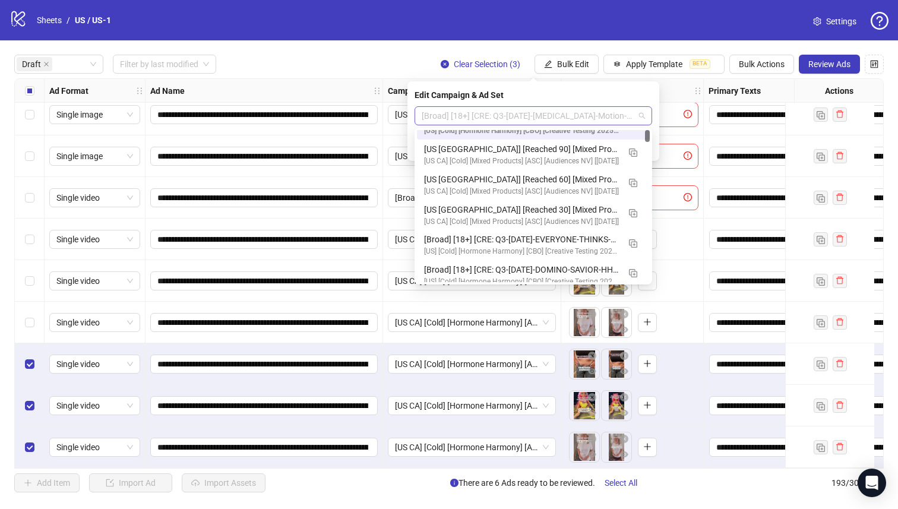
click at [540, 117] on span "[Broad] [18+] [CRE: Q3-[DATE]-[MEDICAL_DATA]-Motion-Agenst-HH] [[DATE]]" at bounding box center [533, 116] width 223 height 18
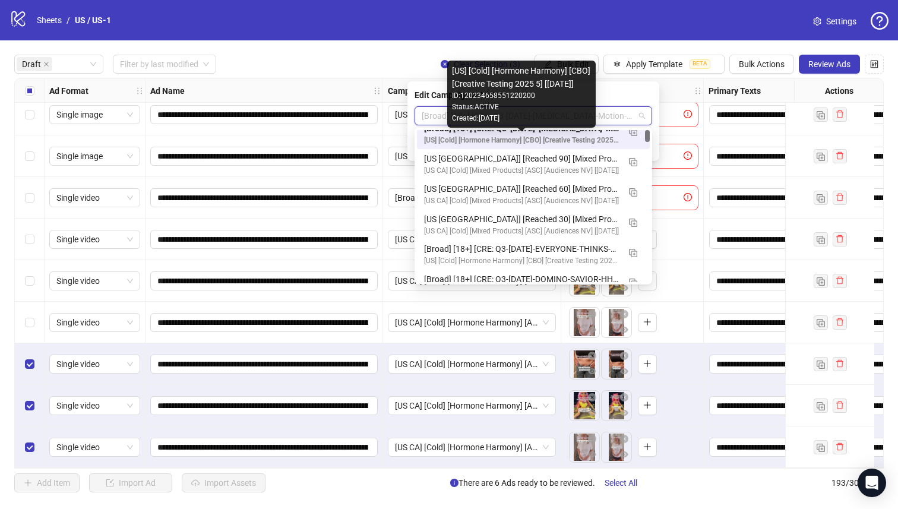
click at [552, 135] on div "[US] [Cold] [Hormone Harmony] [CBO] [Creative Testing 2025 5] [[DATE]]" at bounding box center [521, 140] width 195 height 11
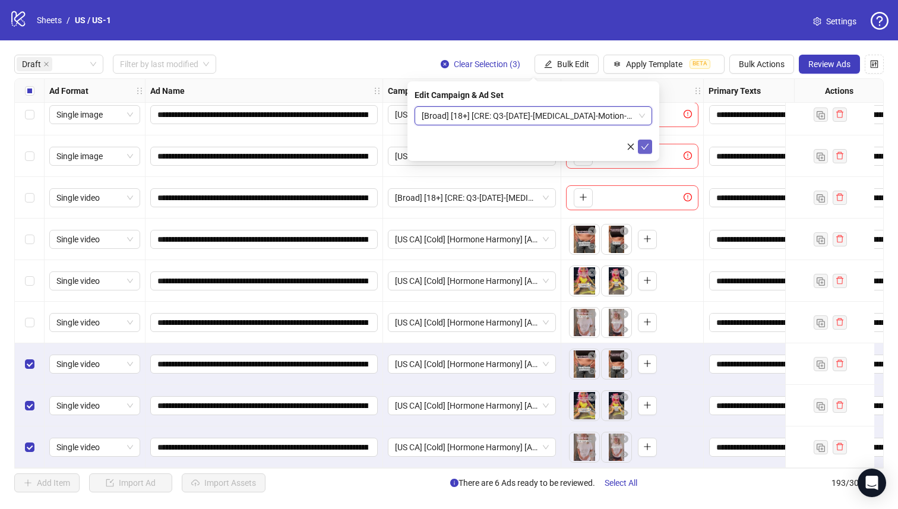
click at [645, 149] on icon "check" at bounding box center [645, 147] width 8 height 8
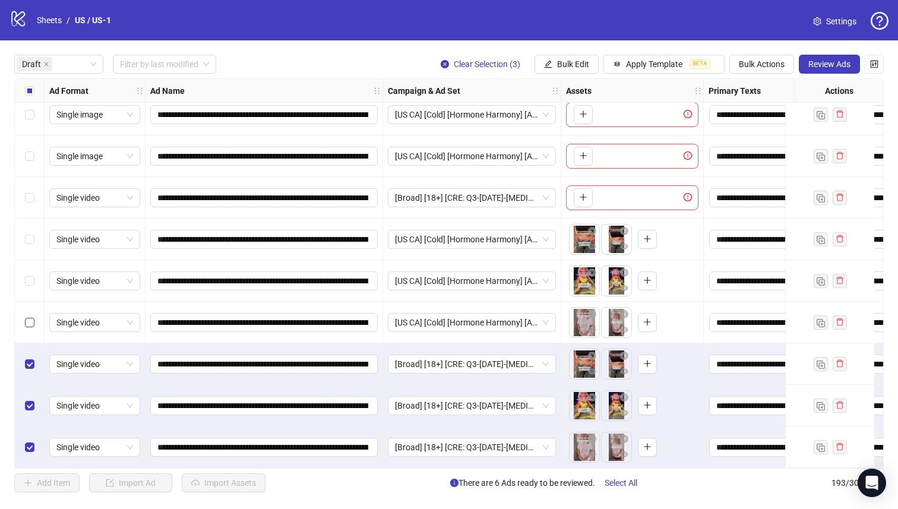
click at [26, 324] on label "Select row 8" at bounding box center [30, 322] width 10 height 13
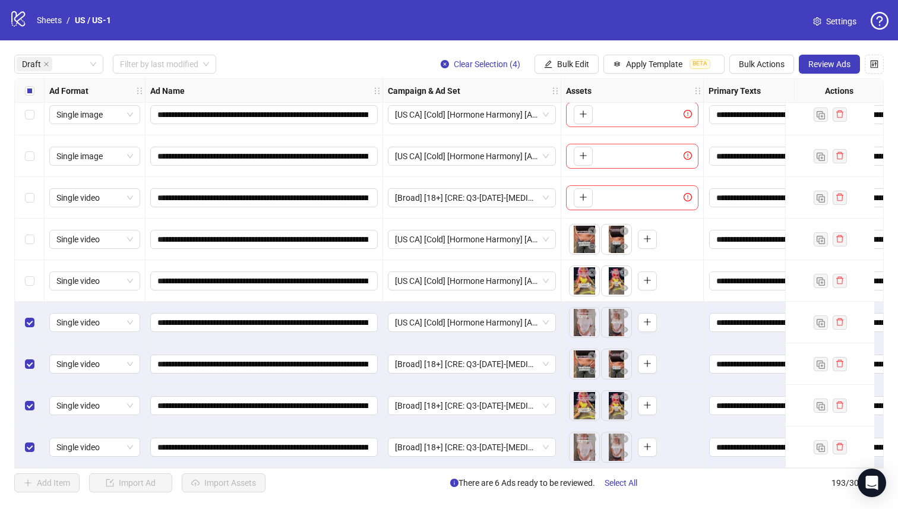
drag, startPoint x: 23, startPoint y: 270, endPoint x: 27, endPoint y: 254, distance: 16.0
click at [23, 270] on div "Select row 7" at bounding box center [30, 281] width 30 height 42
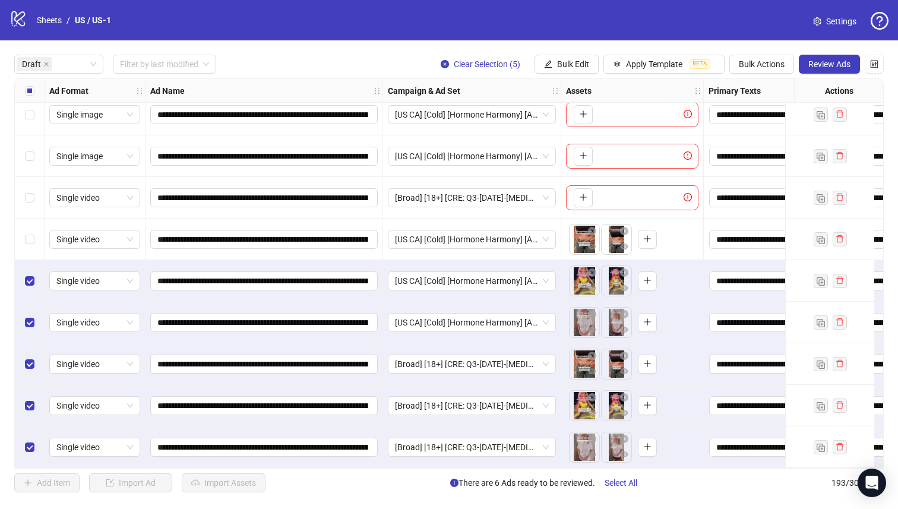
click at [34, 233] on div "Select row 6" at bounding box center [30, 240] width 30 height 42
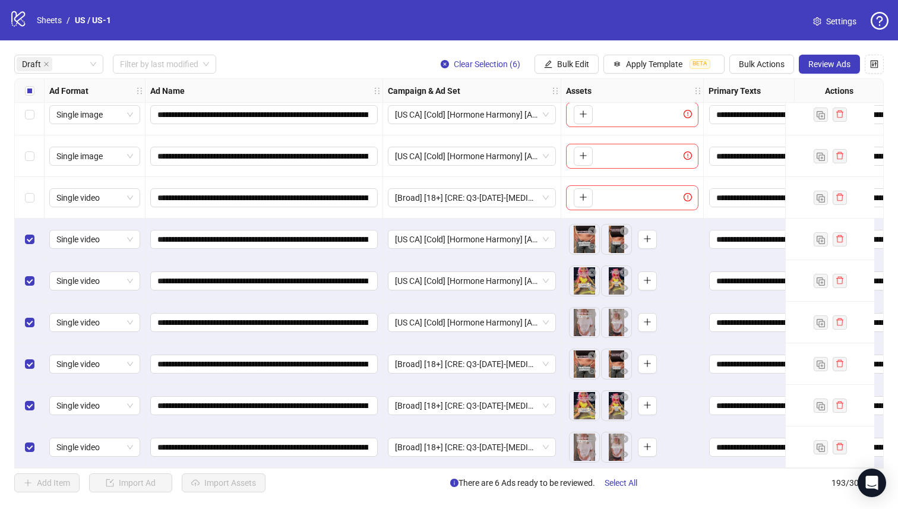
click at [291, 462] on div "**********" at bounding box center [265, 448] width 238 height 42
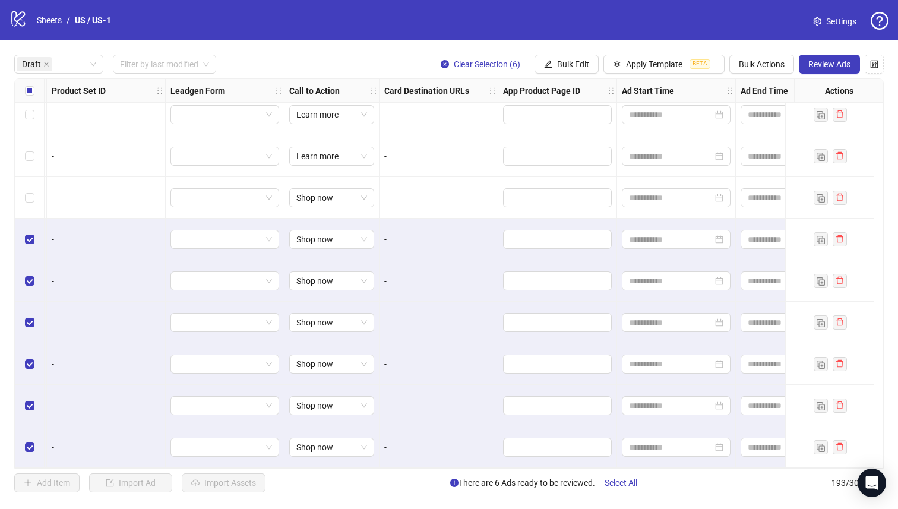
scroll to position [97, 1440]
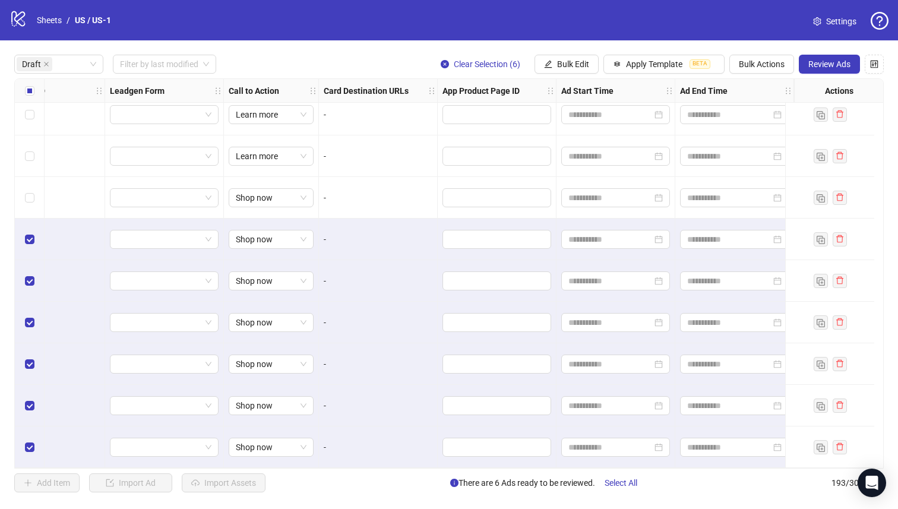
click at [824, 503] on div "Draft Filter by last modified Clear Selection (6) Bulk Edit Apply Template BETA…" at bounding box center [449, 273] width 898 height 466
click at [824, 70] on button "Review Ads" at bounding box center [829, 64] width 61 height 19
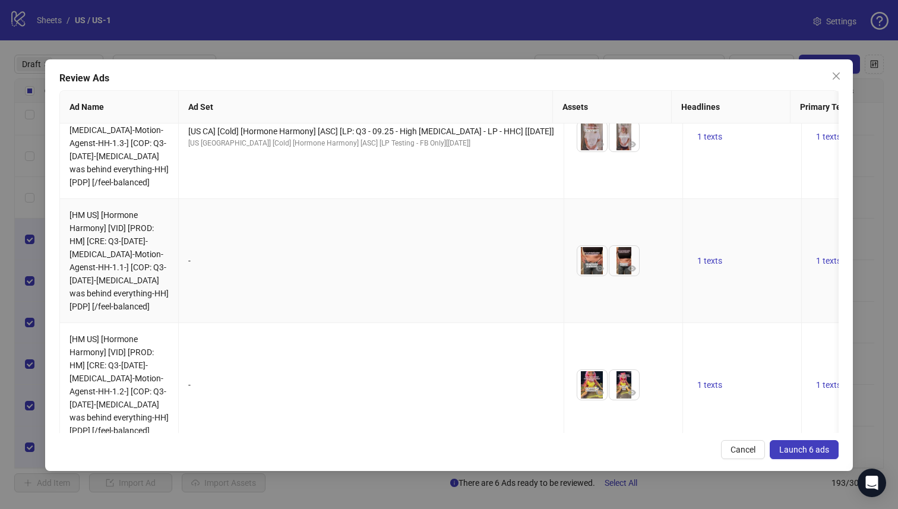
scroll to position [248, 0]
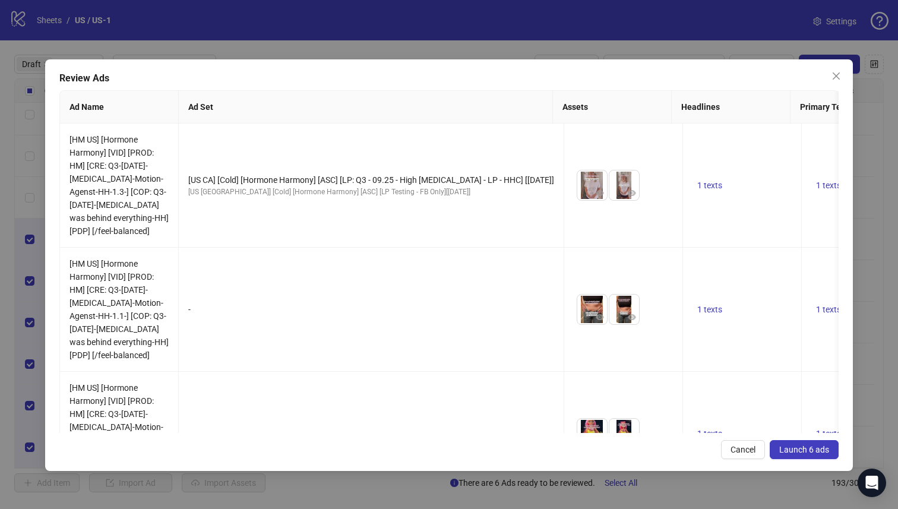
click at [838, 75] on icon "close" at bounding box center [837, 76] width 10 height 10
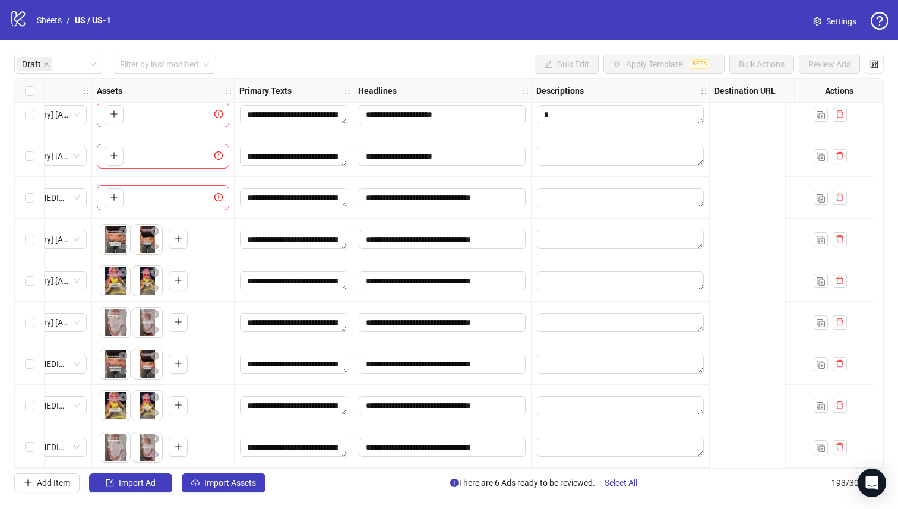
scroll to position [97, 0]
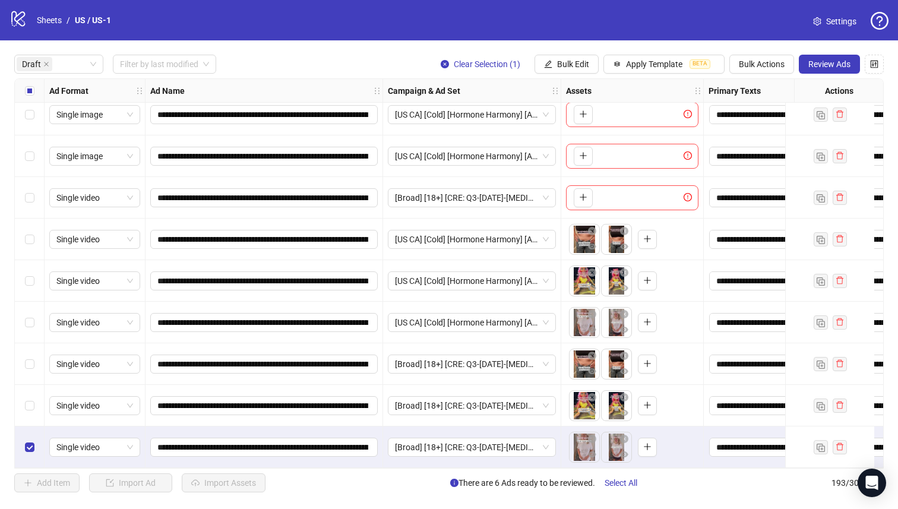
click at [21, 389] on div "Select row 10" at bounding box center [30, 406] width 30 height 42
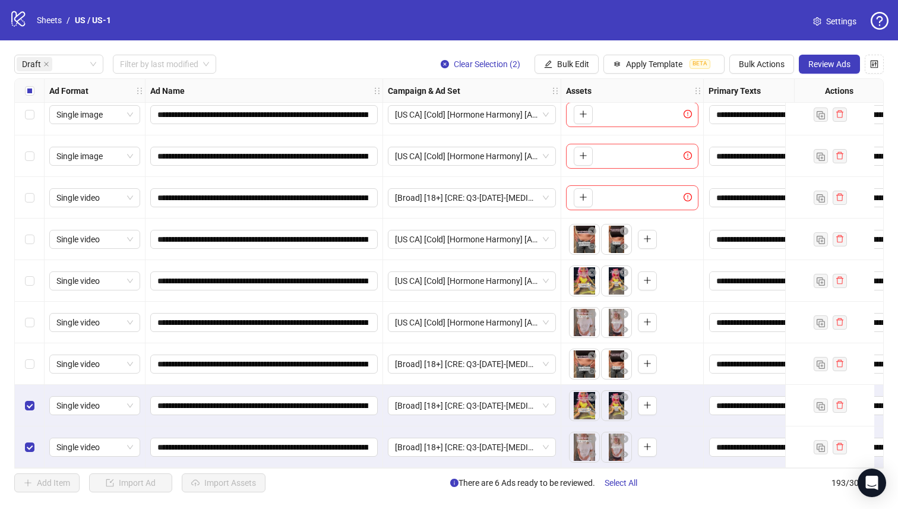
click at [40, 347] on div "Select row 9" at bounding box center [30, 364] width 30 height 42
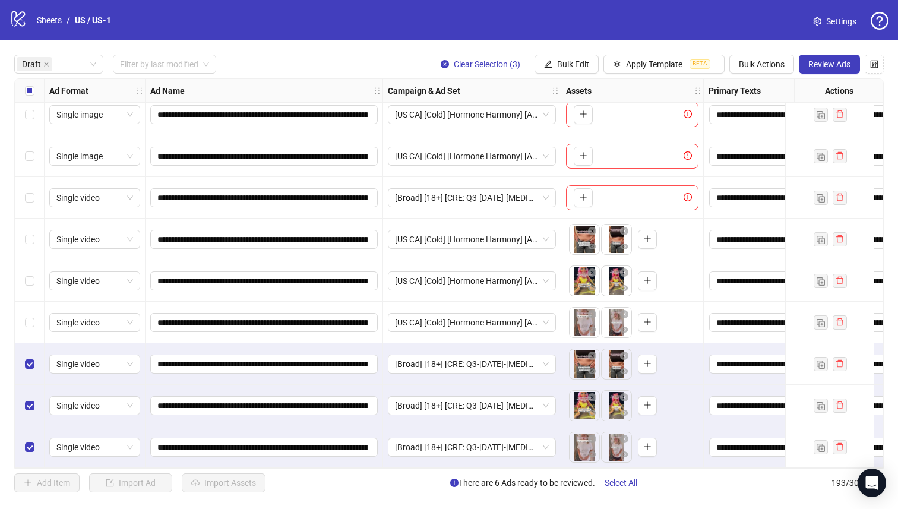
click at [39, 318] on div "Select row 8" at bounding box center [30, 323] width 30 height 42
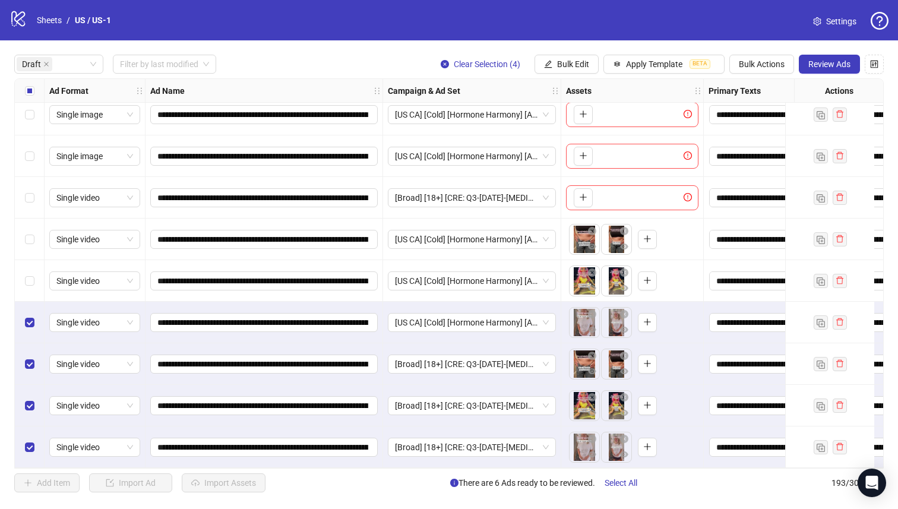
click at [36, 272] on div "Select row 7" at bounding box center [30, 281] width 30 height 42
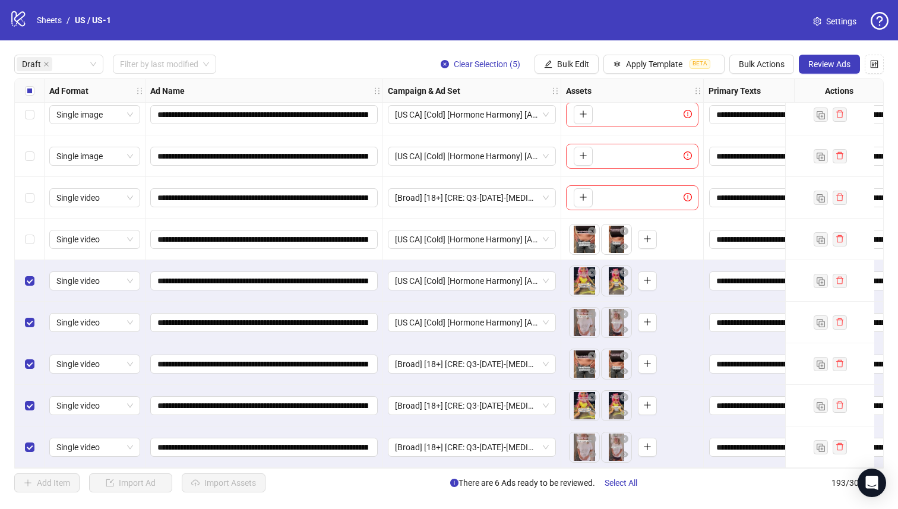
click at [41, 249] on div "Select row 6" at bounding box center [30, 240] width 30 height 42
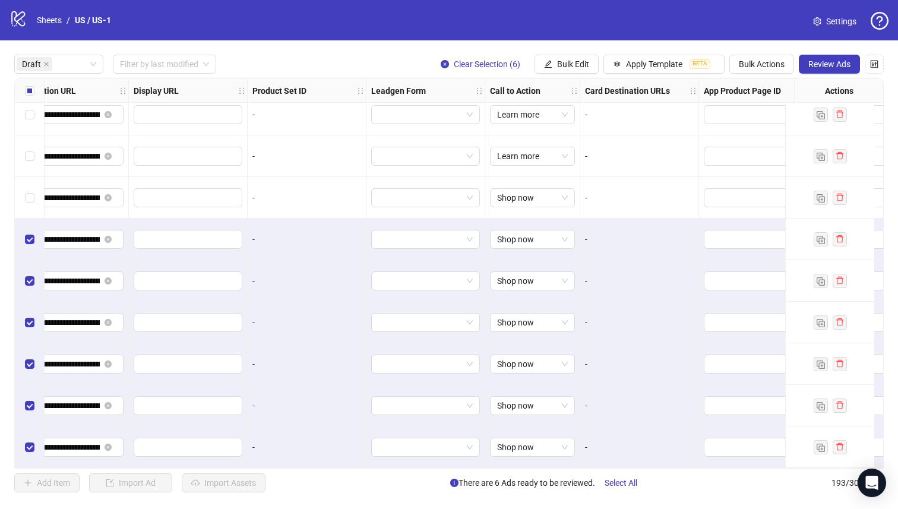
scroll to position [97, 1440]
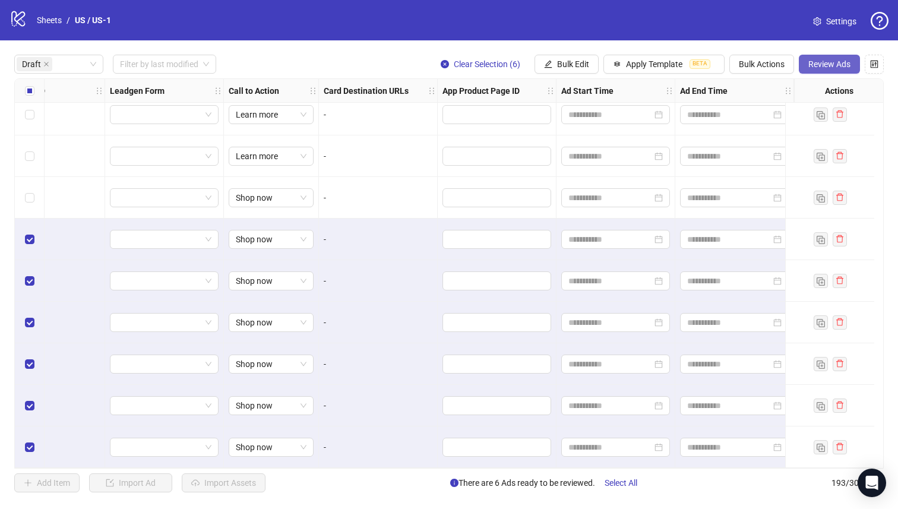
click at [841, 71] on button "Review Ads" at bounding box center [829, 64] width 61 height 19
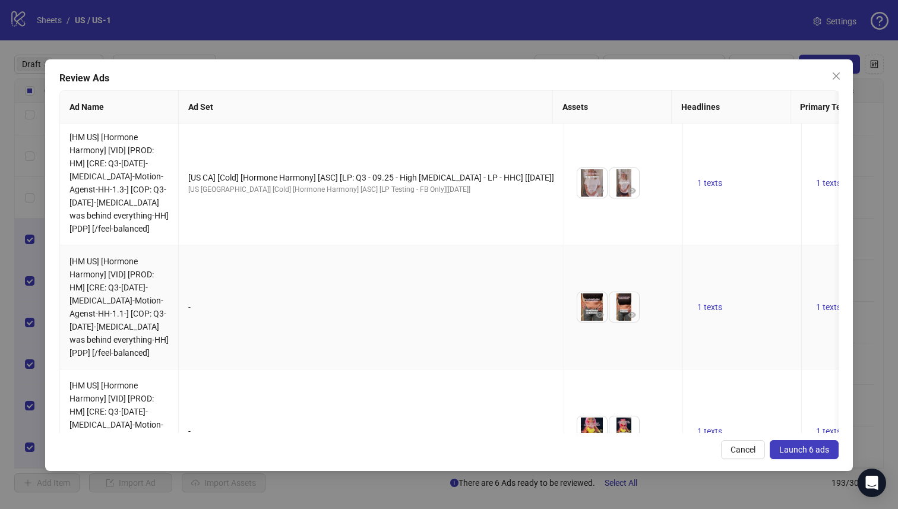
scroll to position [253, 0]
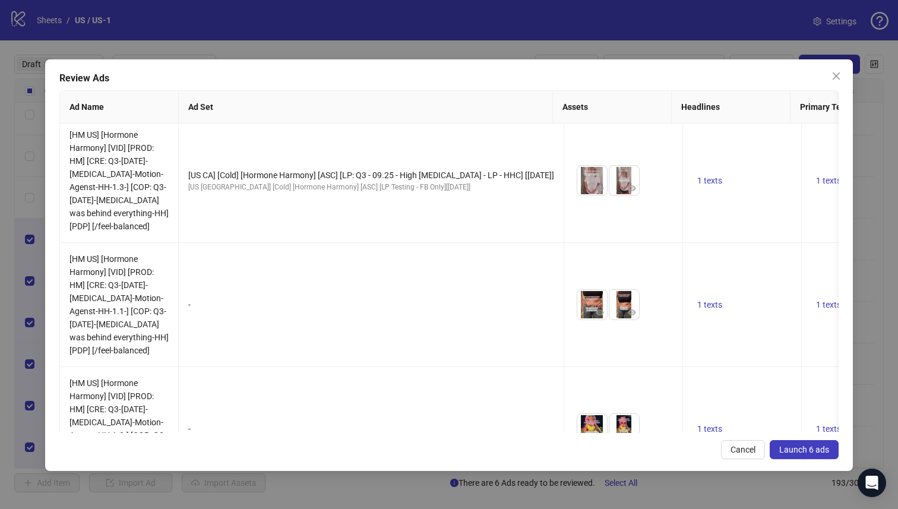
click at [817, 447] on span "Launch 6 ads" at bounding box center [805, 450] width 50 height 10
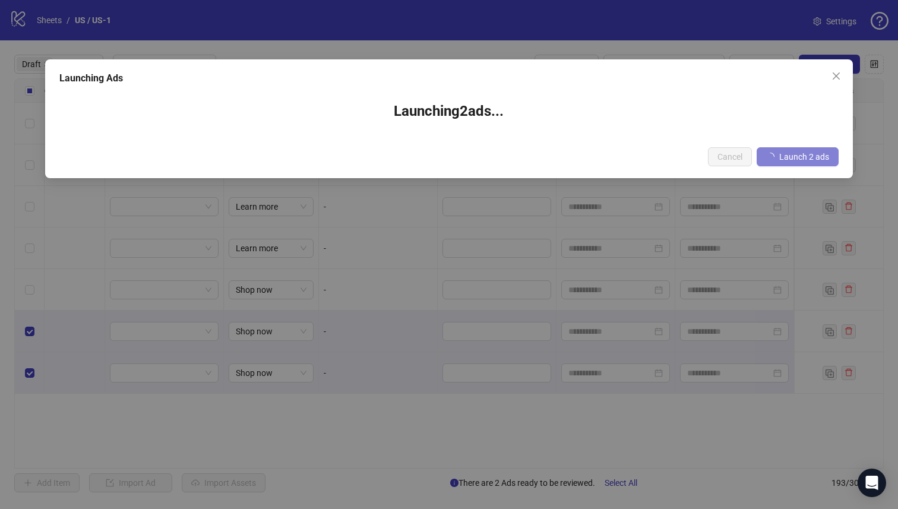
scroll to position [0, 1431]
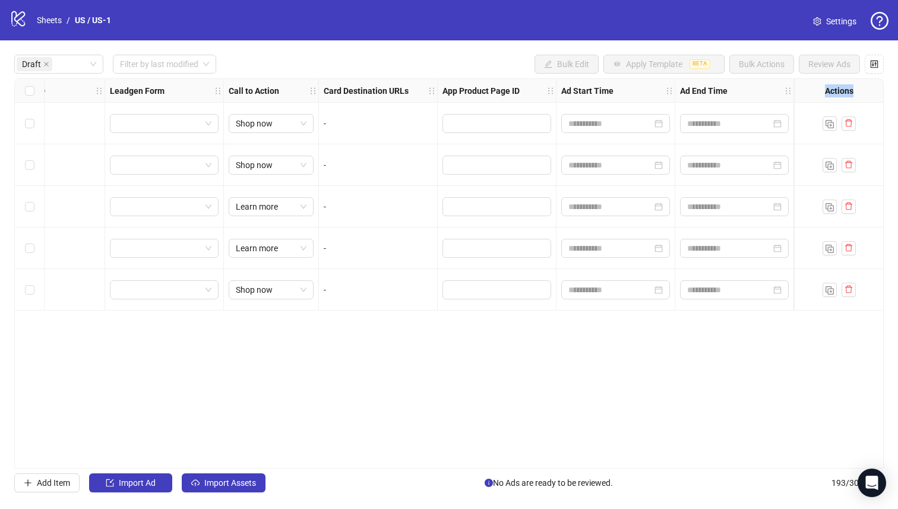
drag, startPoint x: 854, startPoint y: 84, endPoint x: 884, endPoint y: 55, distance: 42.0
click at [854, 83] on div "Actions" at bounding box center [838, 91] width 89 height 24
